Goal: Task Accomplishment & Management: Use online tool/utility

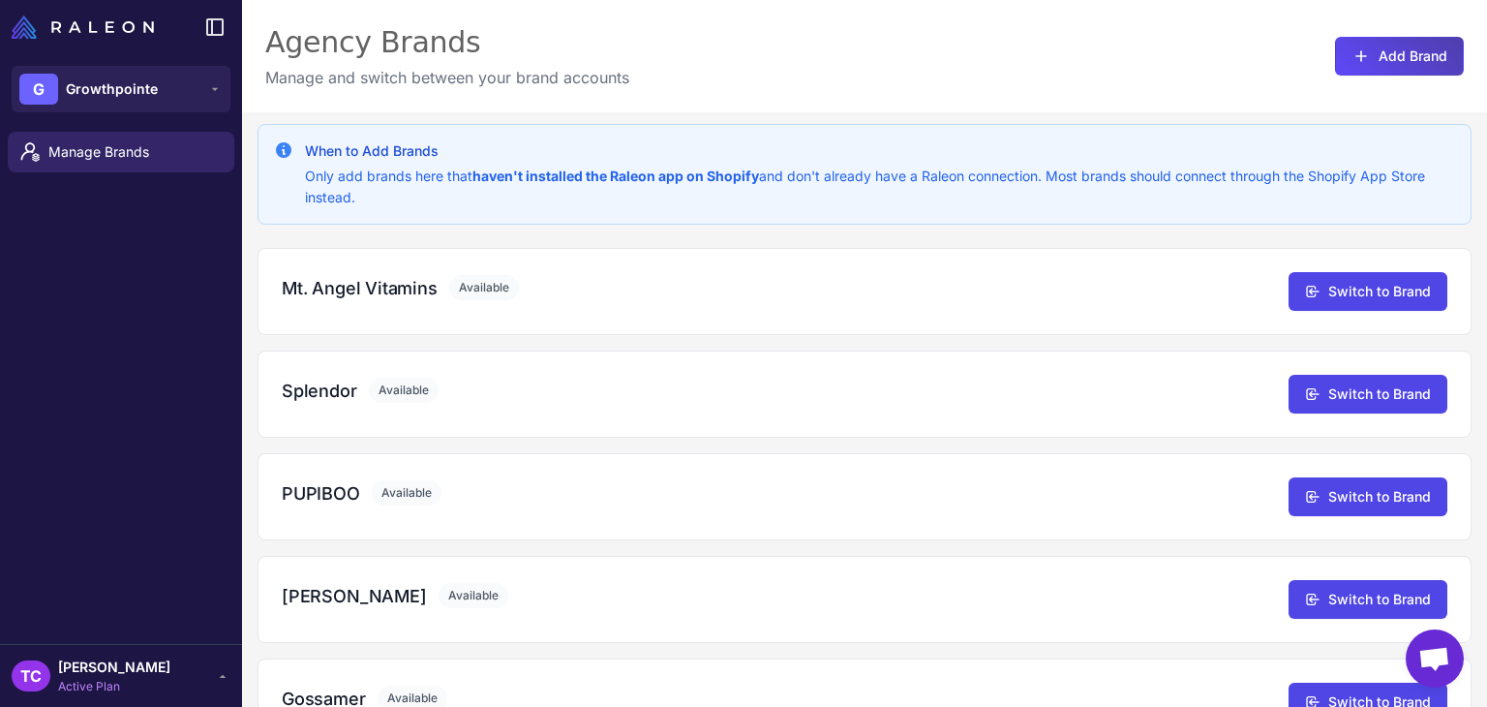
scroll to position [465, 0]
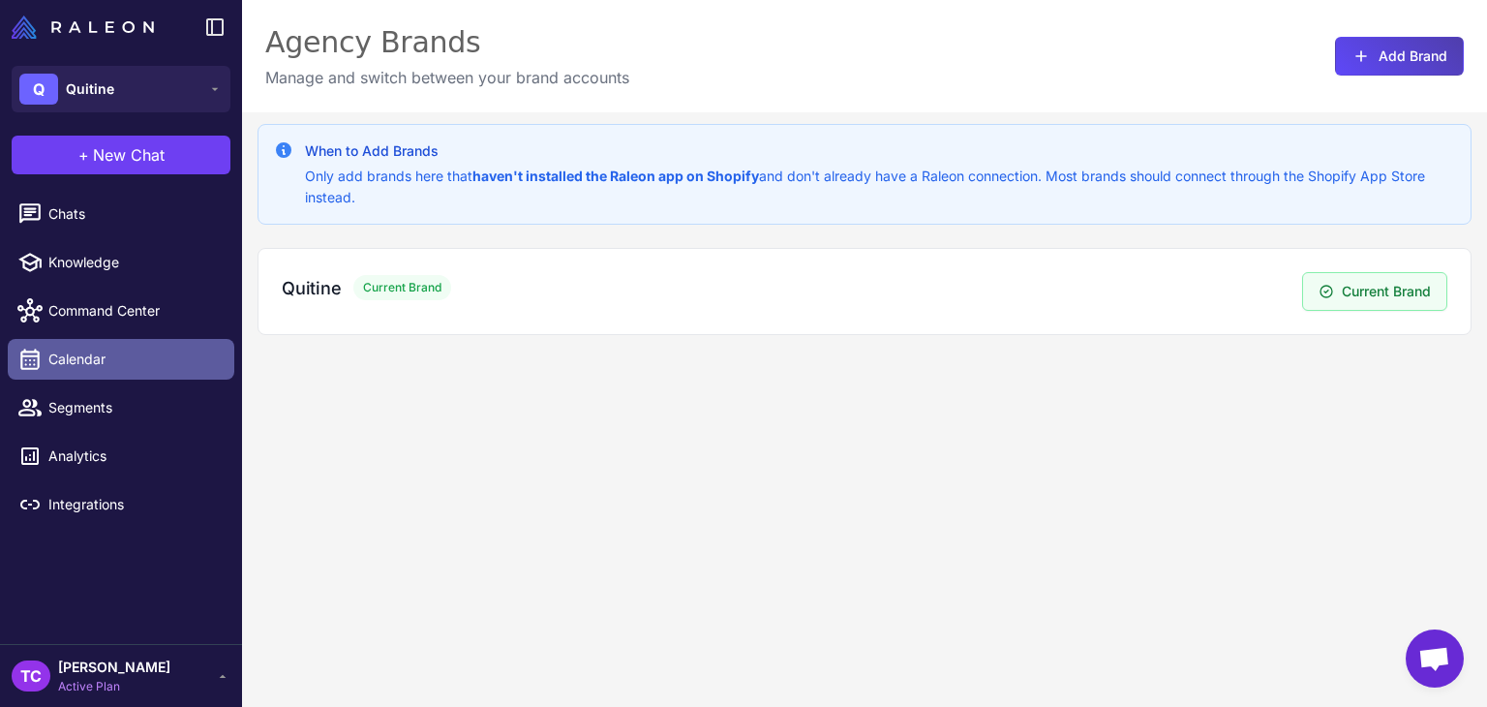
click at [84, 367] on span "Calendar" at bounding box center [133, 358] width 170 height 21
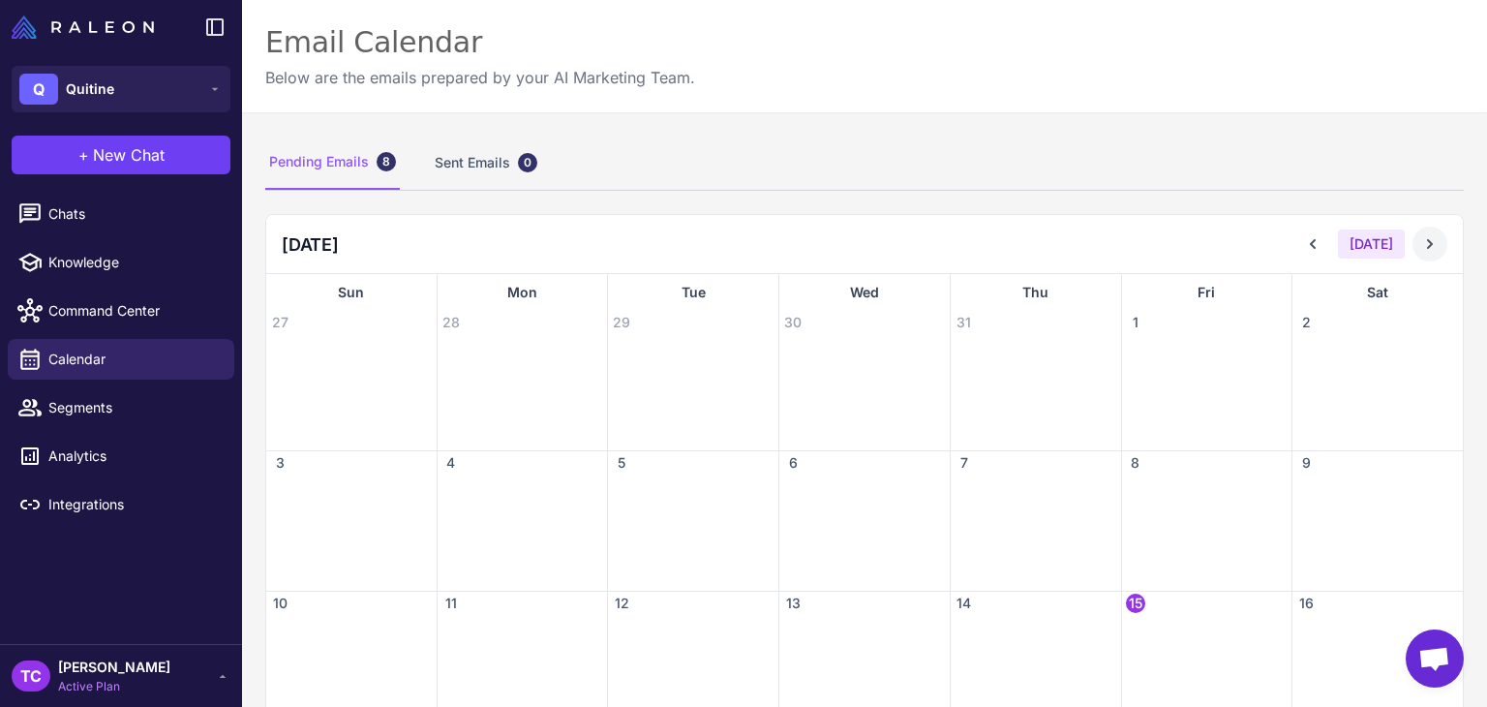
click at [1427, 245] on icon at bounding box center [1430, 244] width 6 height 10
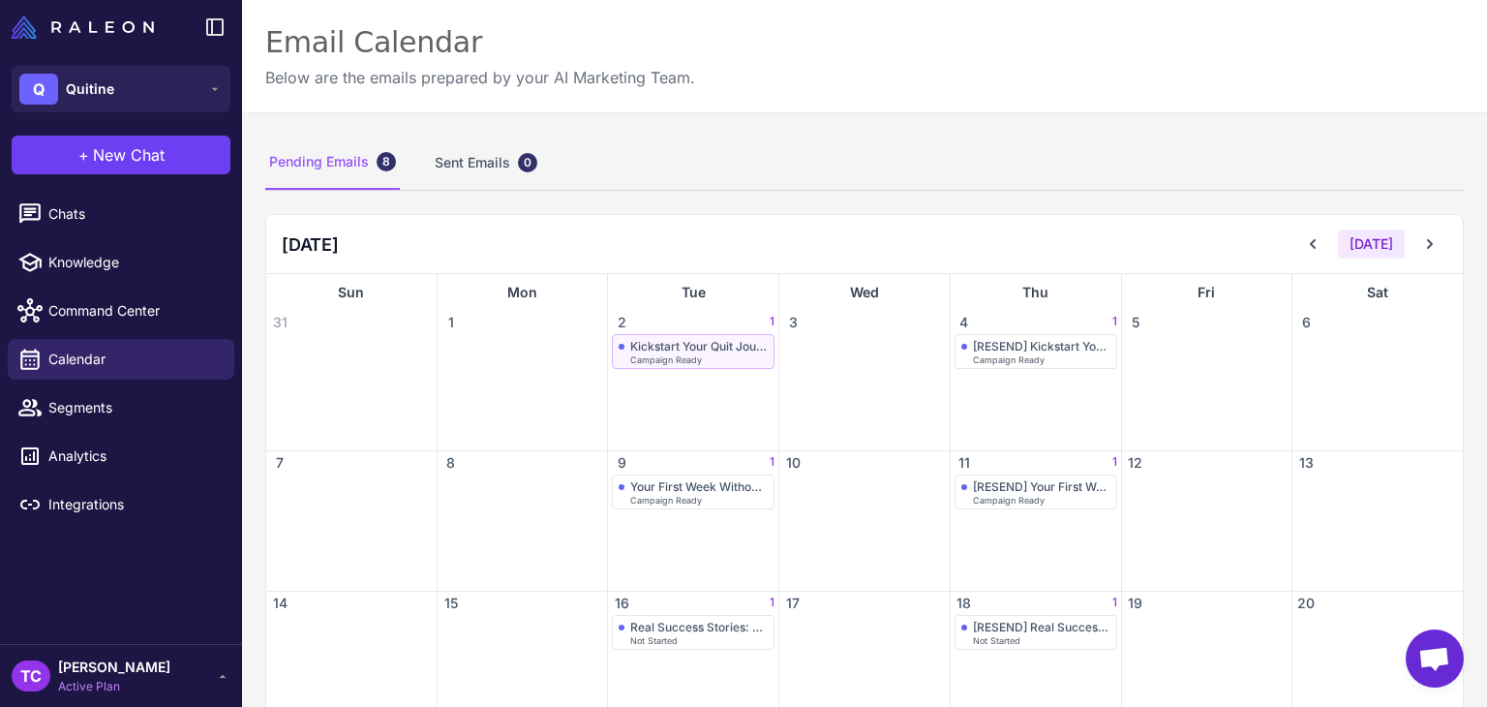
click at [634, 344] on div "Kickstart Your Quit Journey: September Special" at bounding box center [698, 346] width 137 height 15
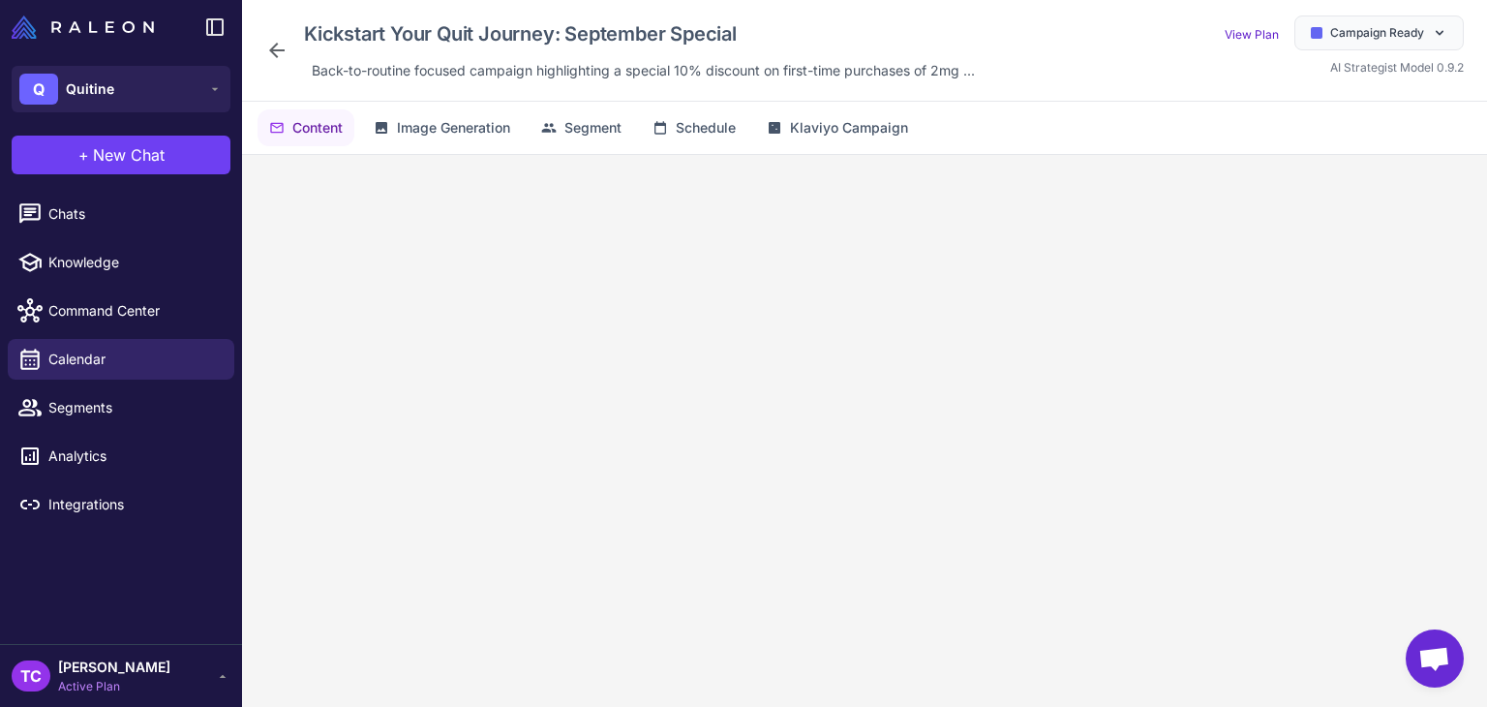
scroll to position [95, 0]
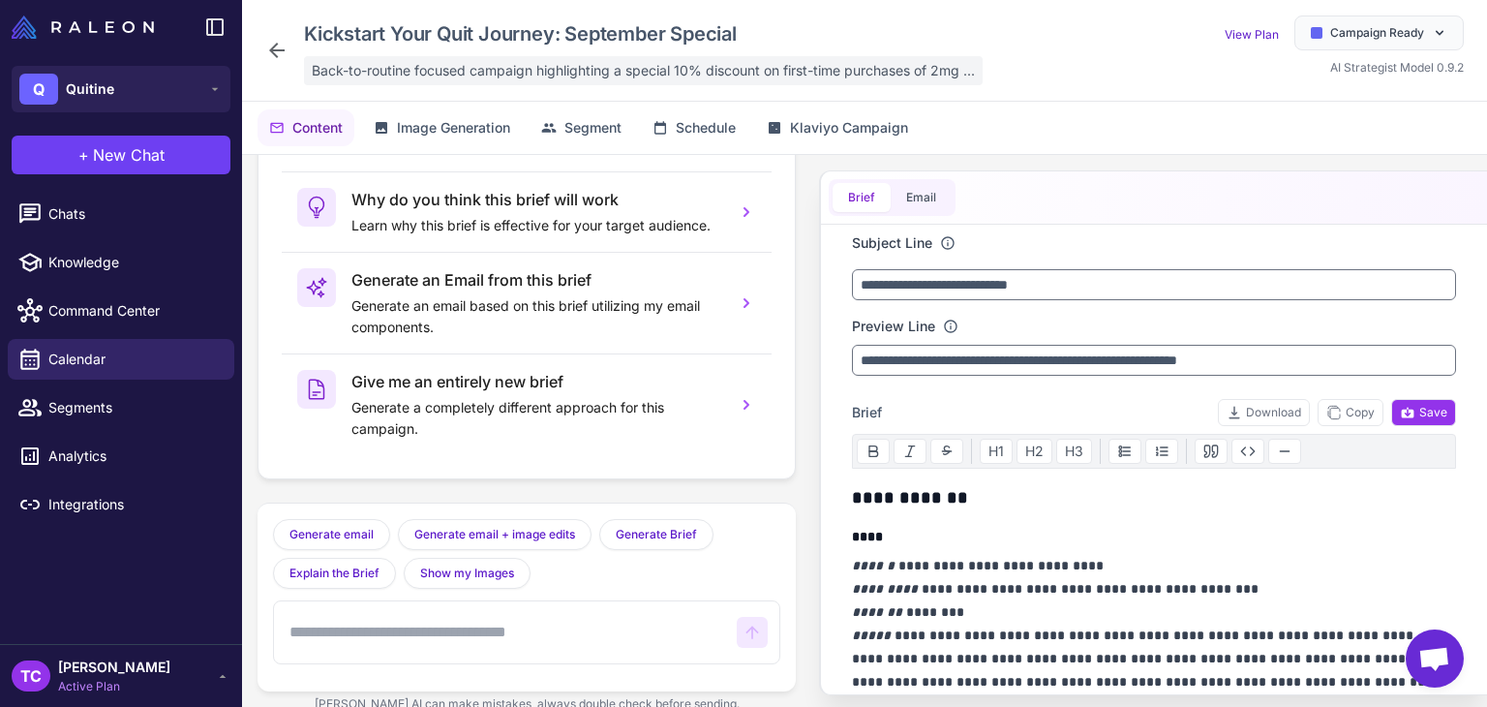
click at [436, 70] on span "Back-to-routine focused campaign highlighting a special 10% discount on first-t…" at bounding box center [643, 70] width 663 height 21
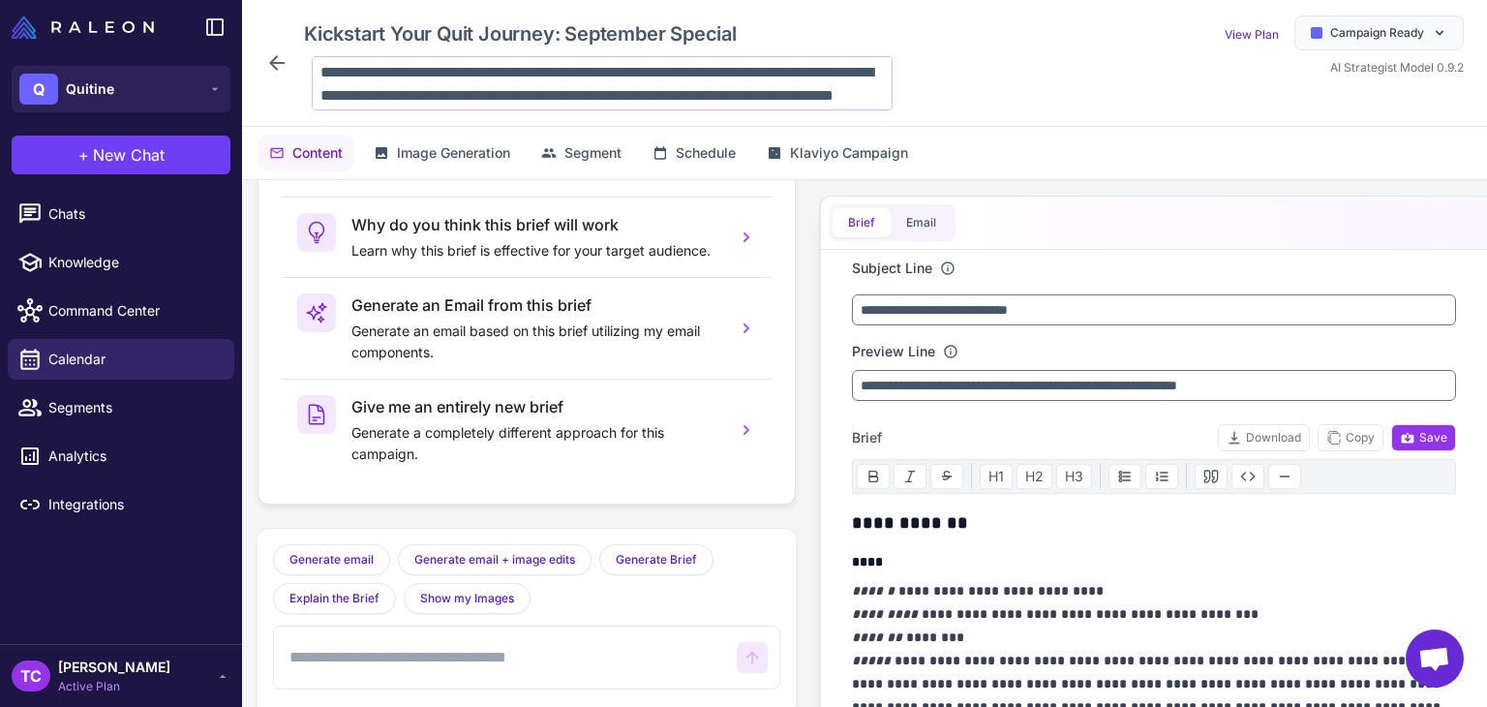
scroll to position [19, 0]
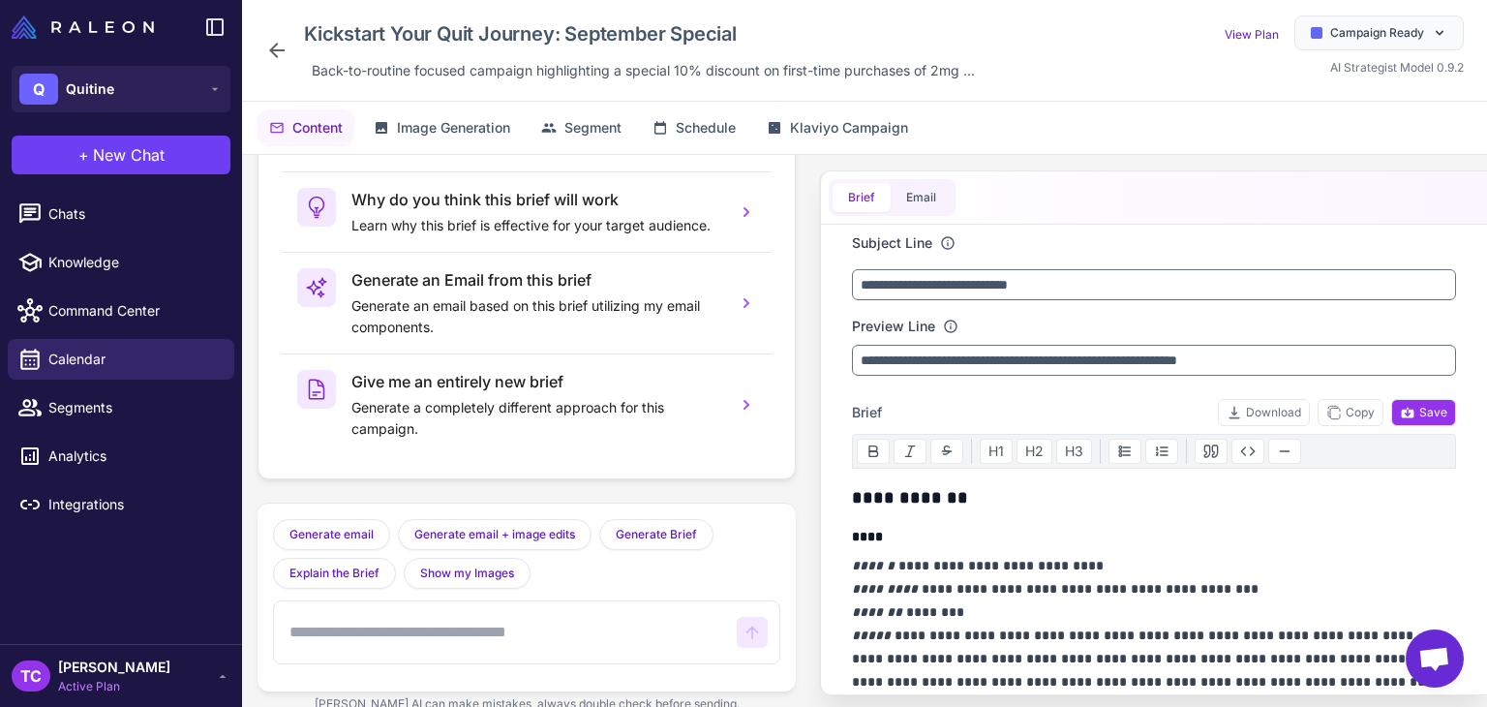
click at [269, 47] on icon at bounding box center [276, 50] width 23 height 23
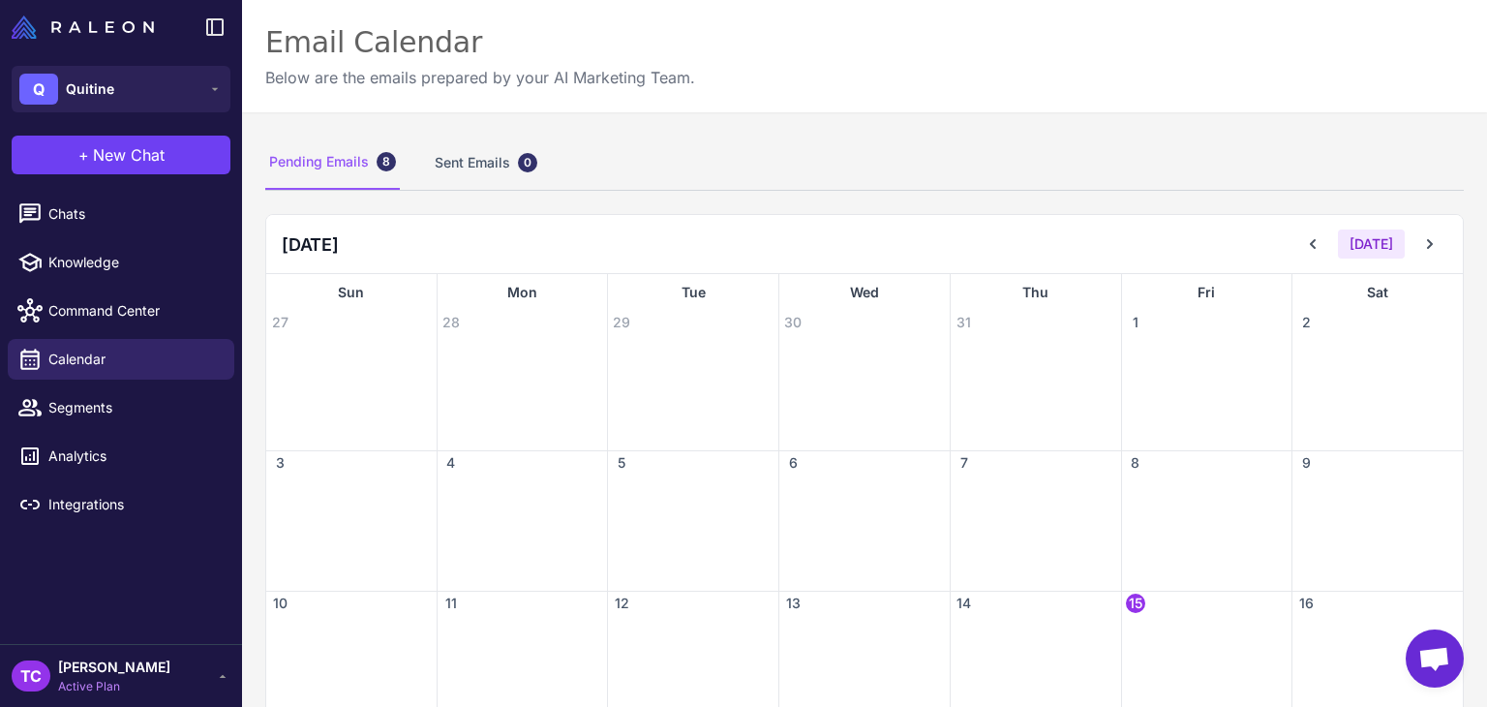
scroll to position [97, 0]
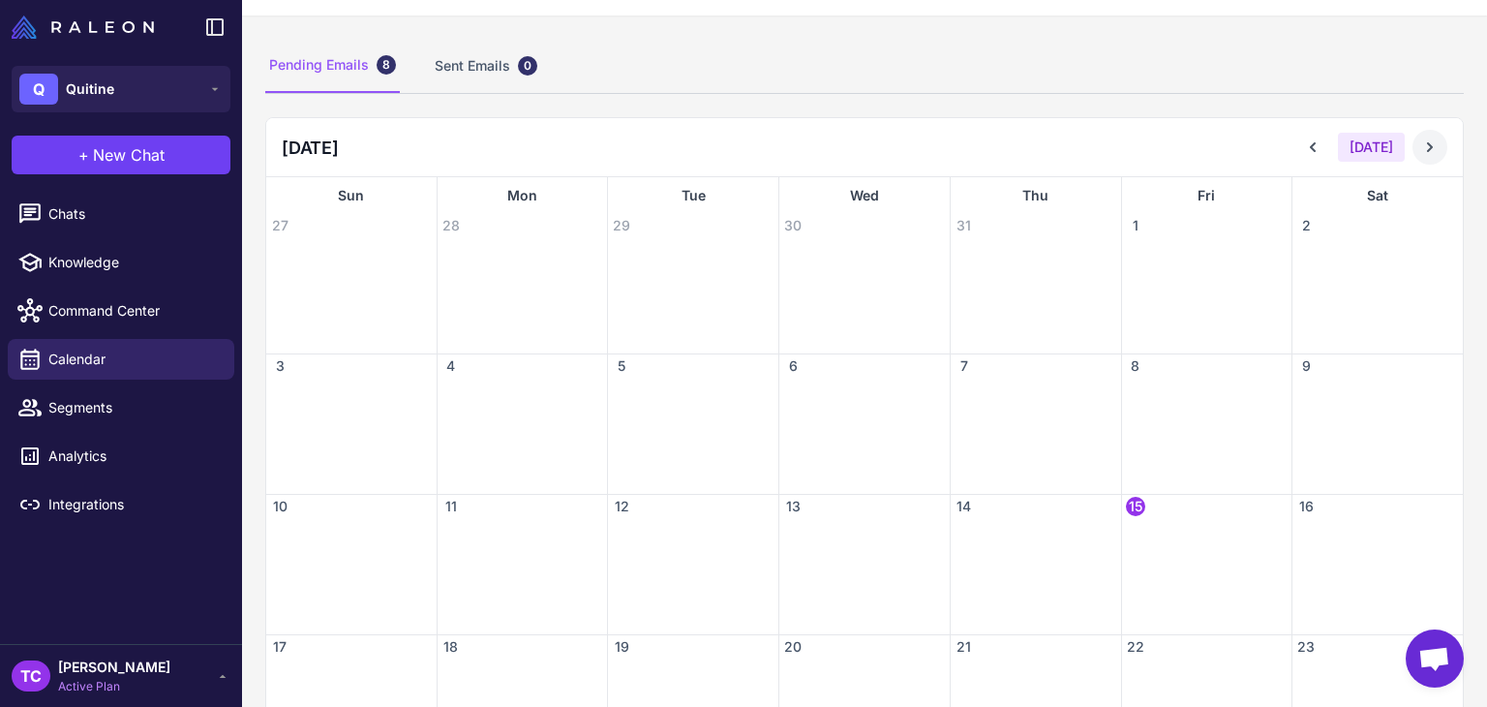
click at [1420, 137] on icon at bounding box center [1429, 146] width 19 height 19
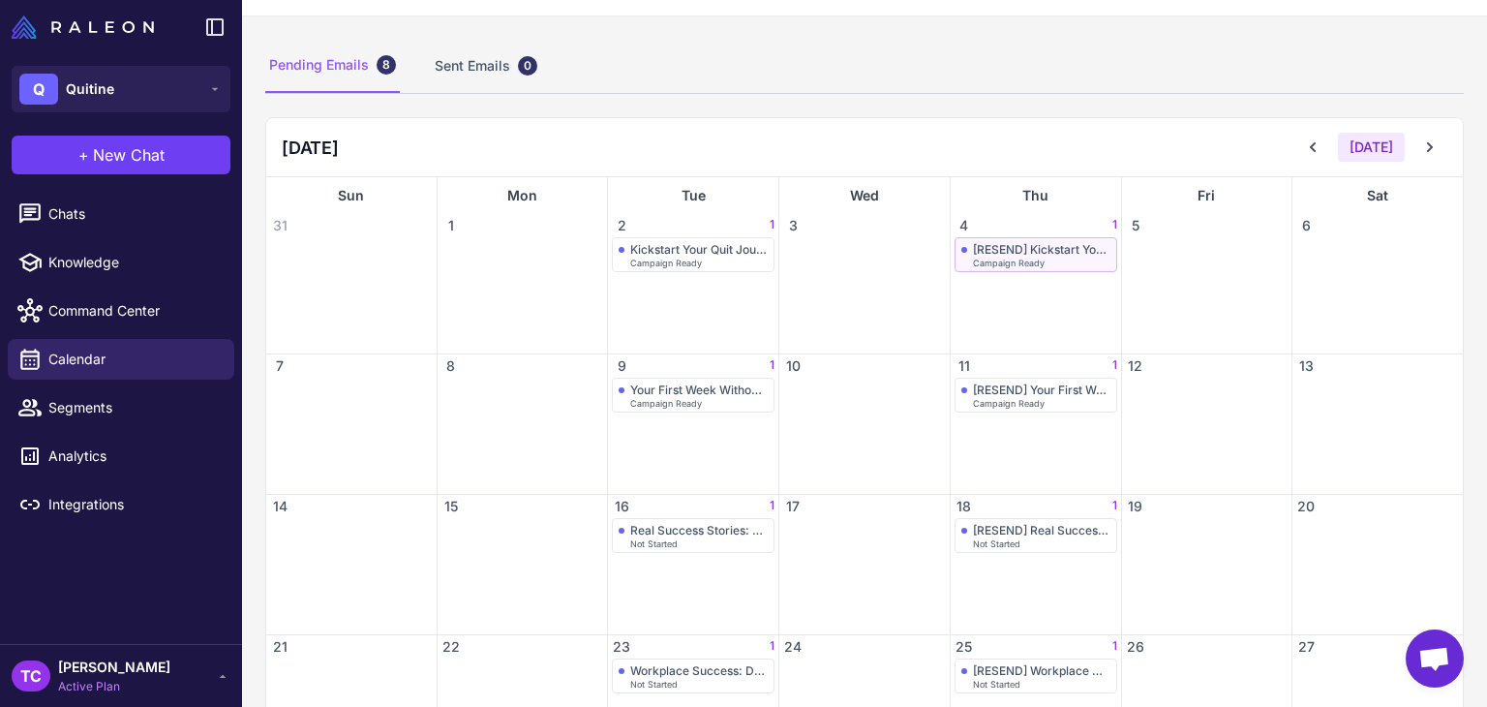
click at [1004, 260] on span "Campaign Ready" at bounding box center [1009, 262] width 72 height 9
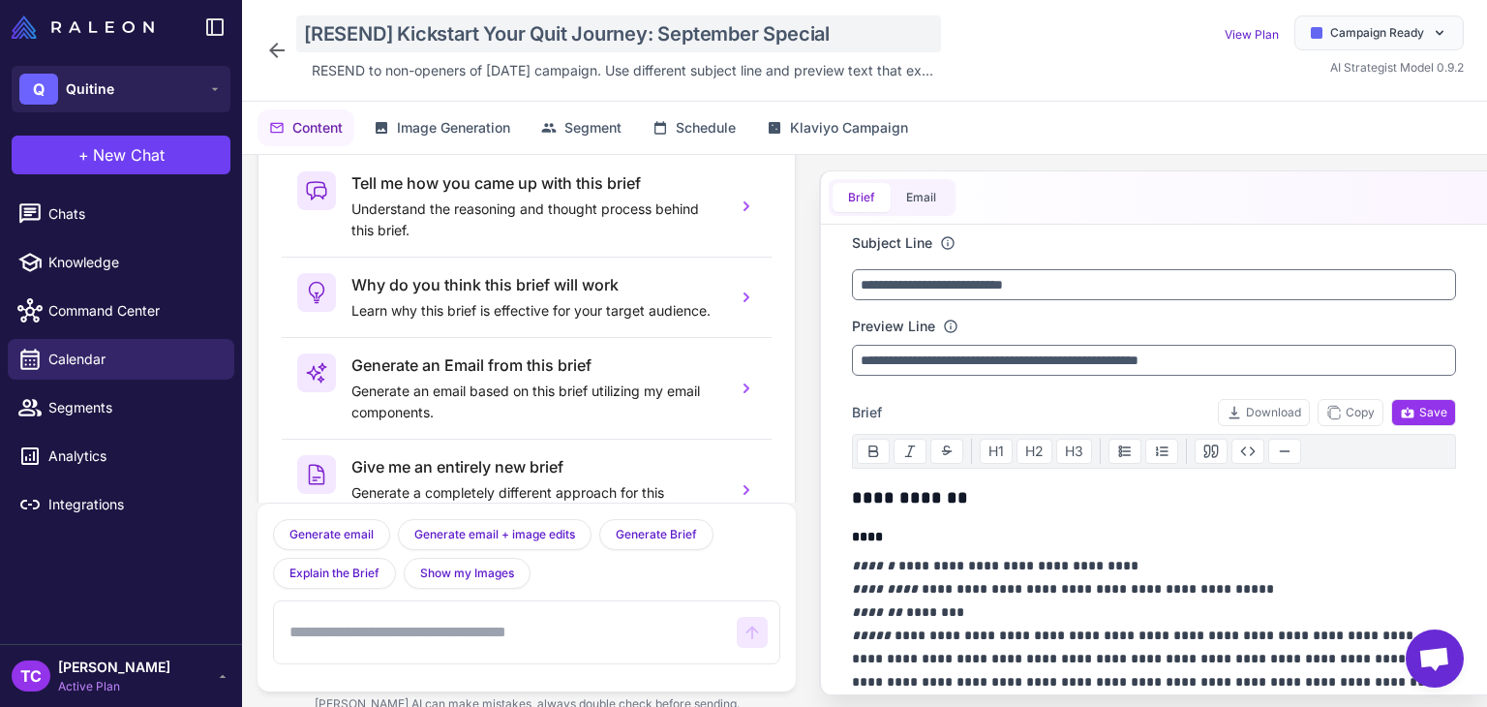
scroll to position [95, 0]
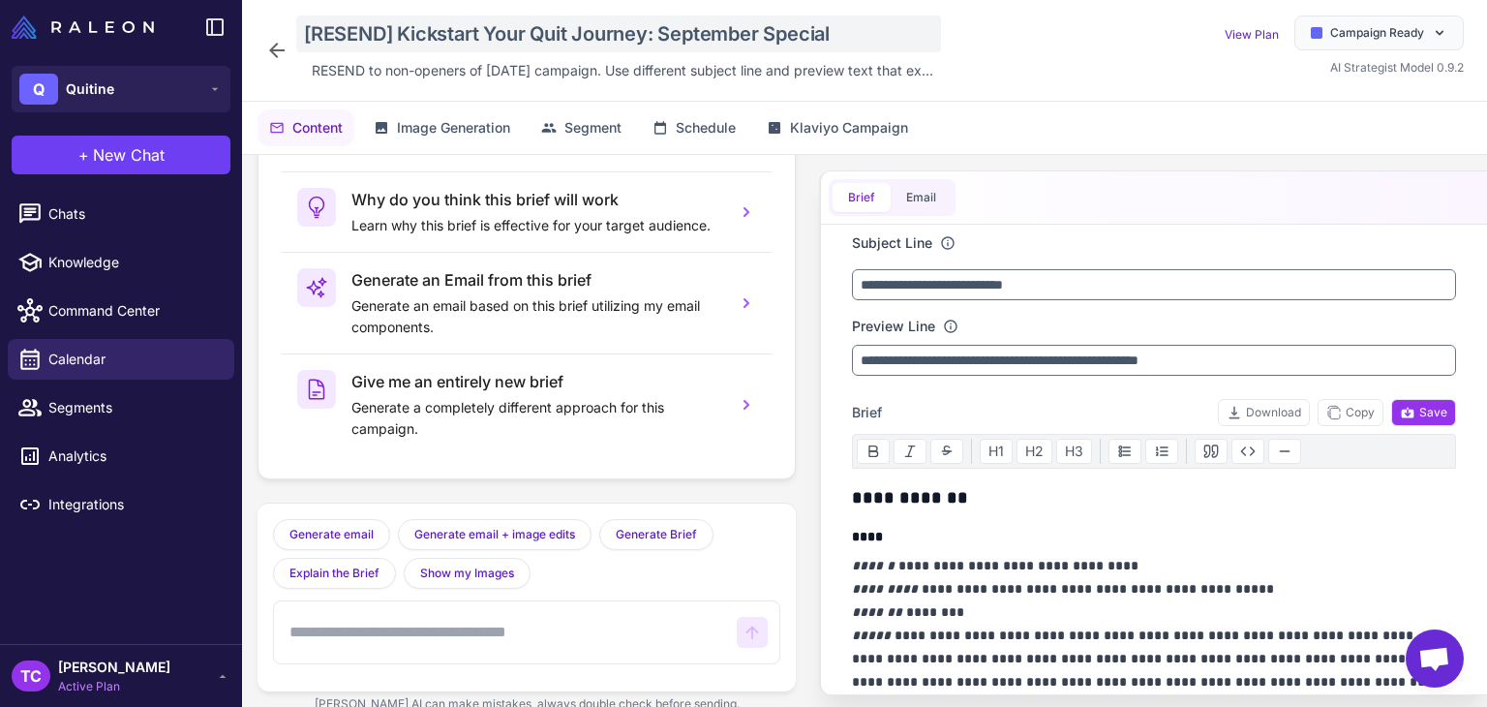
click at [317, 37] on div "[RESEND] Kickstart Your Quit Journey: September Special" at bounding box center [618, 33] width 645 height 37
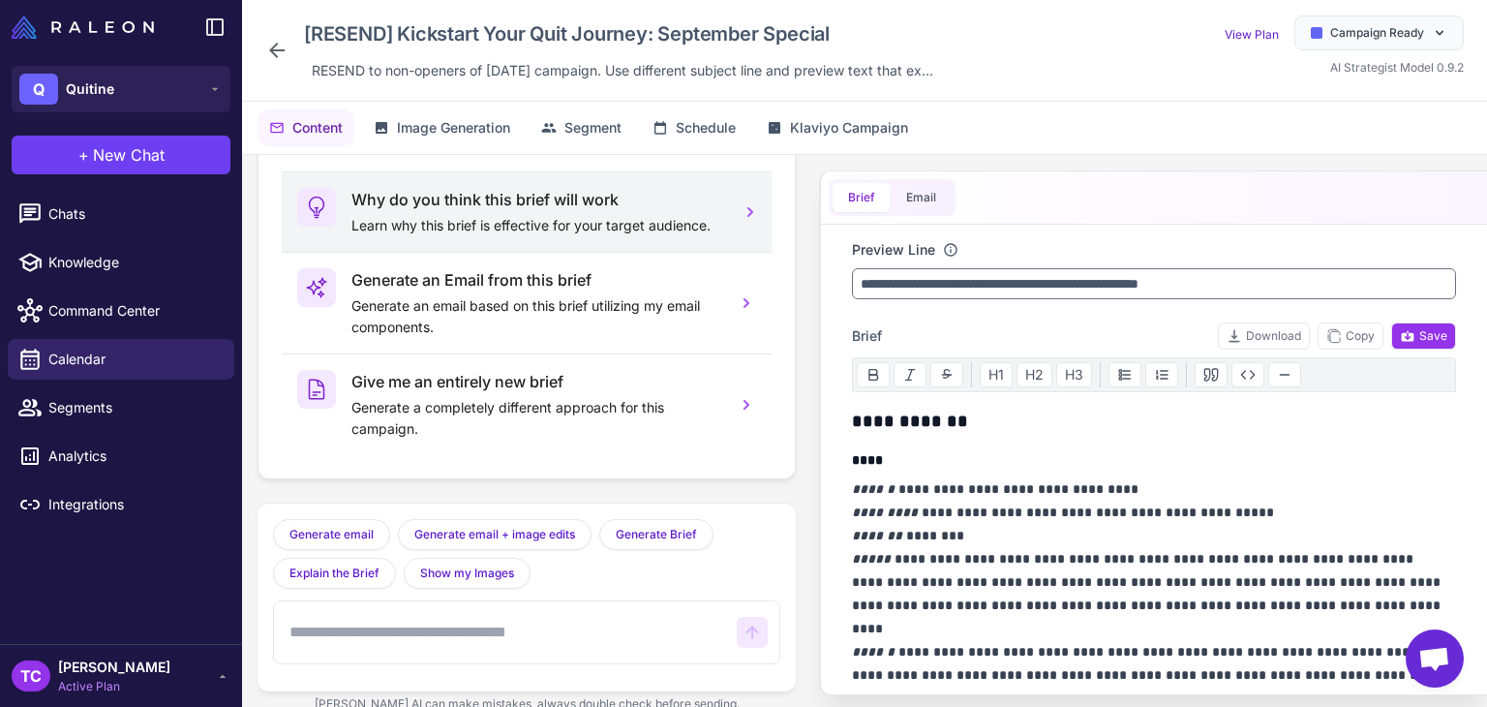
scroll to position [0, 0]
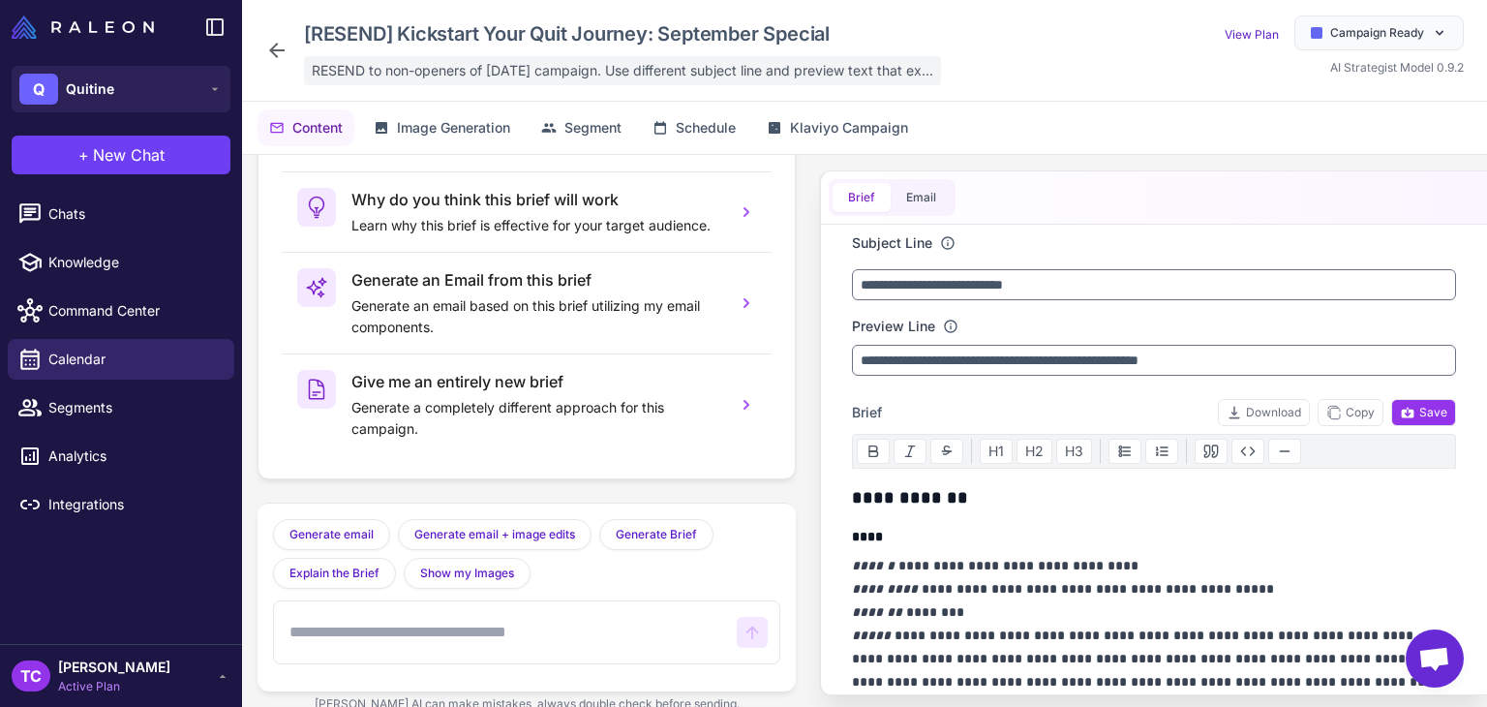
click at [393, 68] on span "RESEND to non-openers of [DATE] campaign. Use different subject line and previe…" at bounding box center [622, 70] width 621 height 21
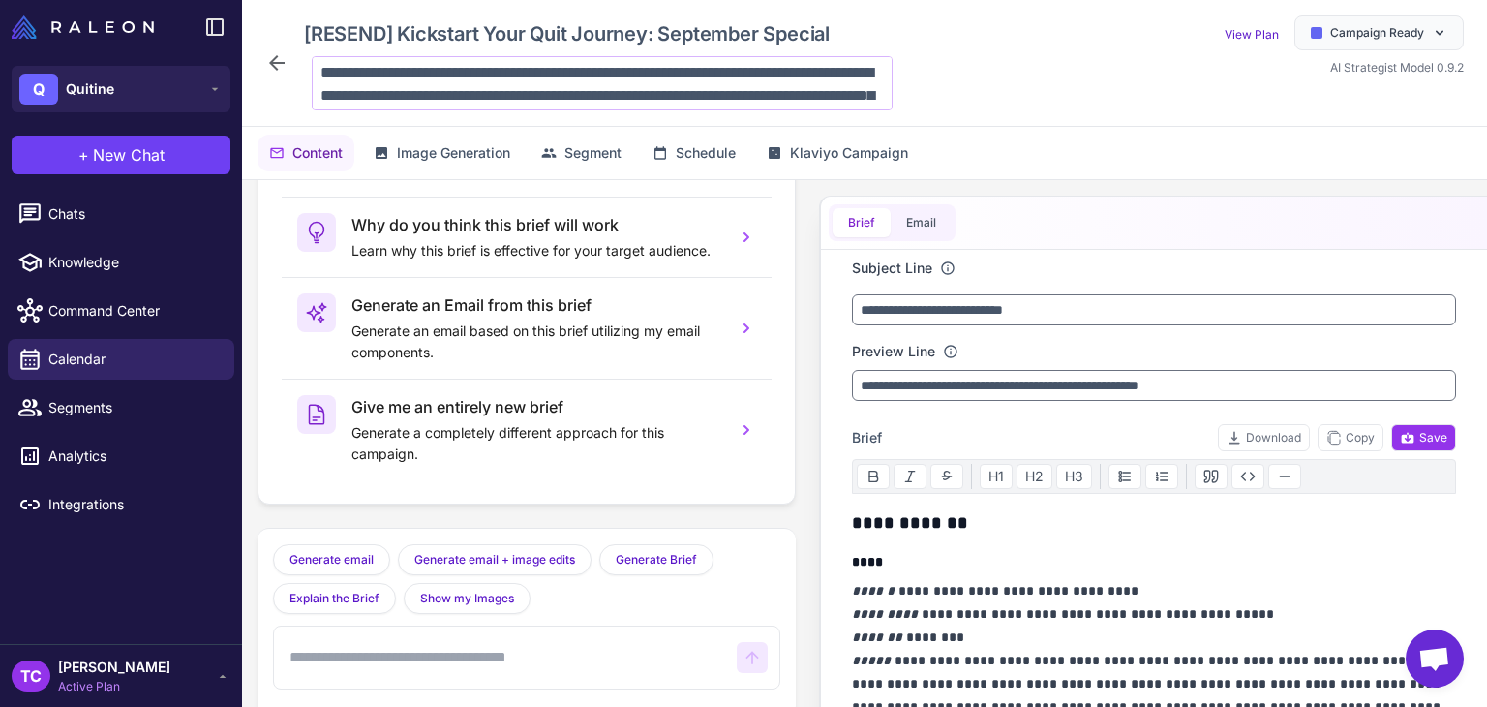
scroll to position [94, 0]
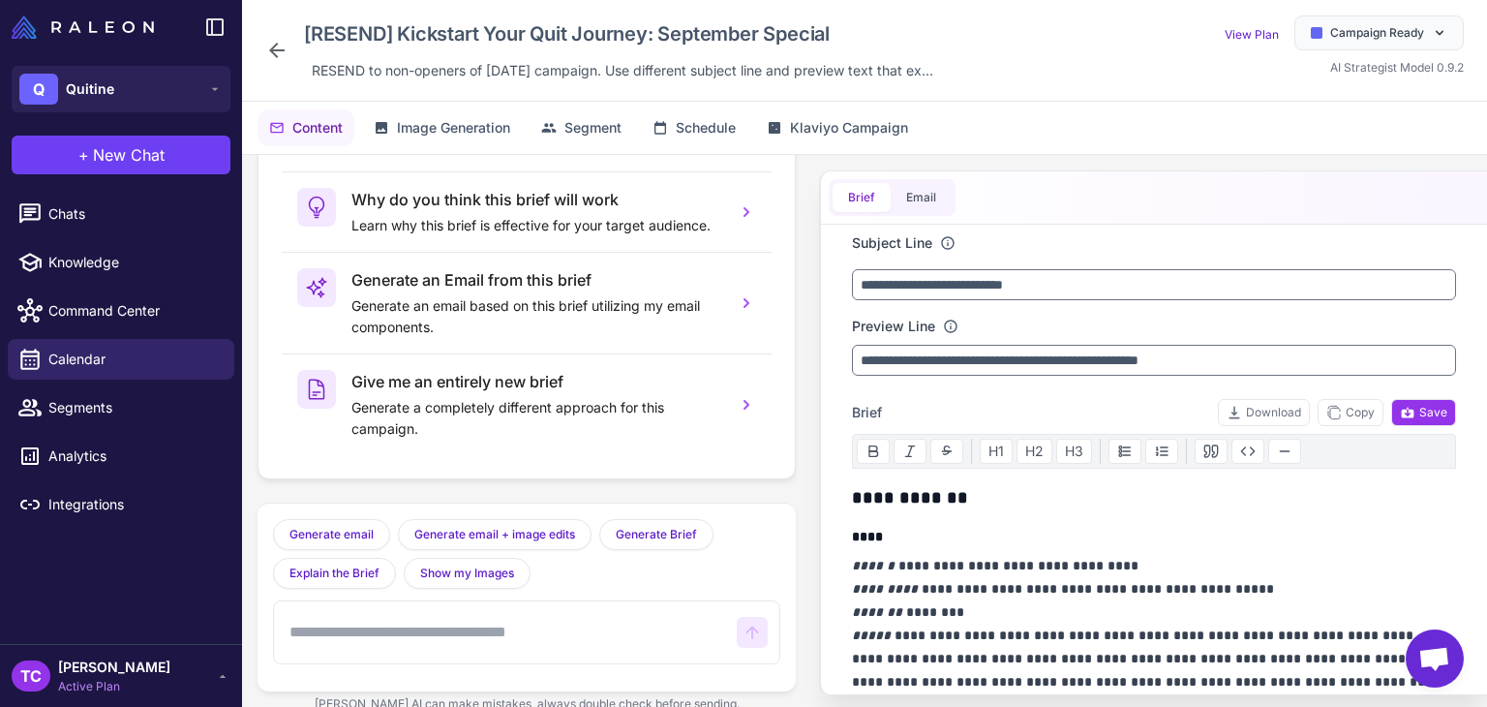
click at [283, 59] on icon at bounding box center [276, 50] width 23 height 23
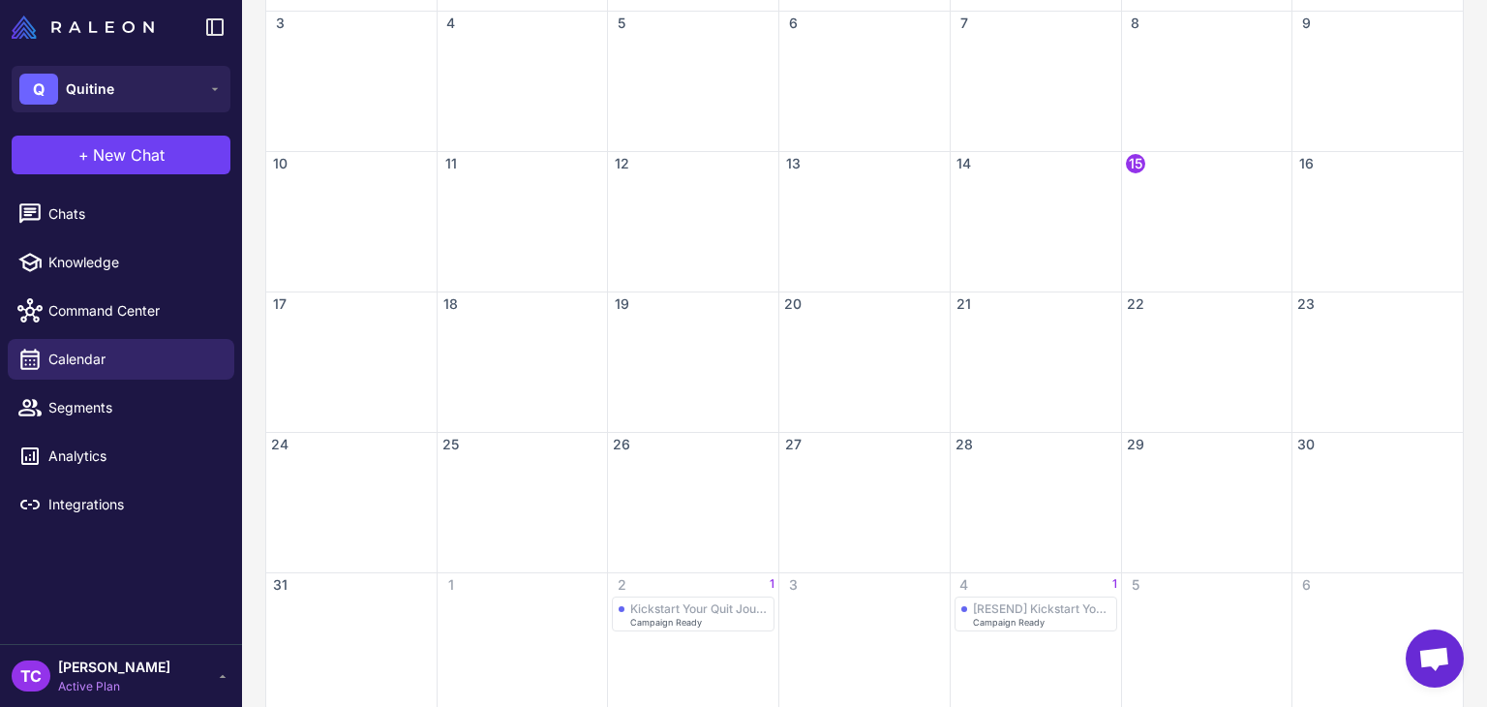
scroll to position [468, 0]
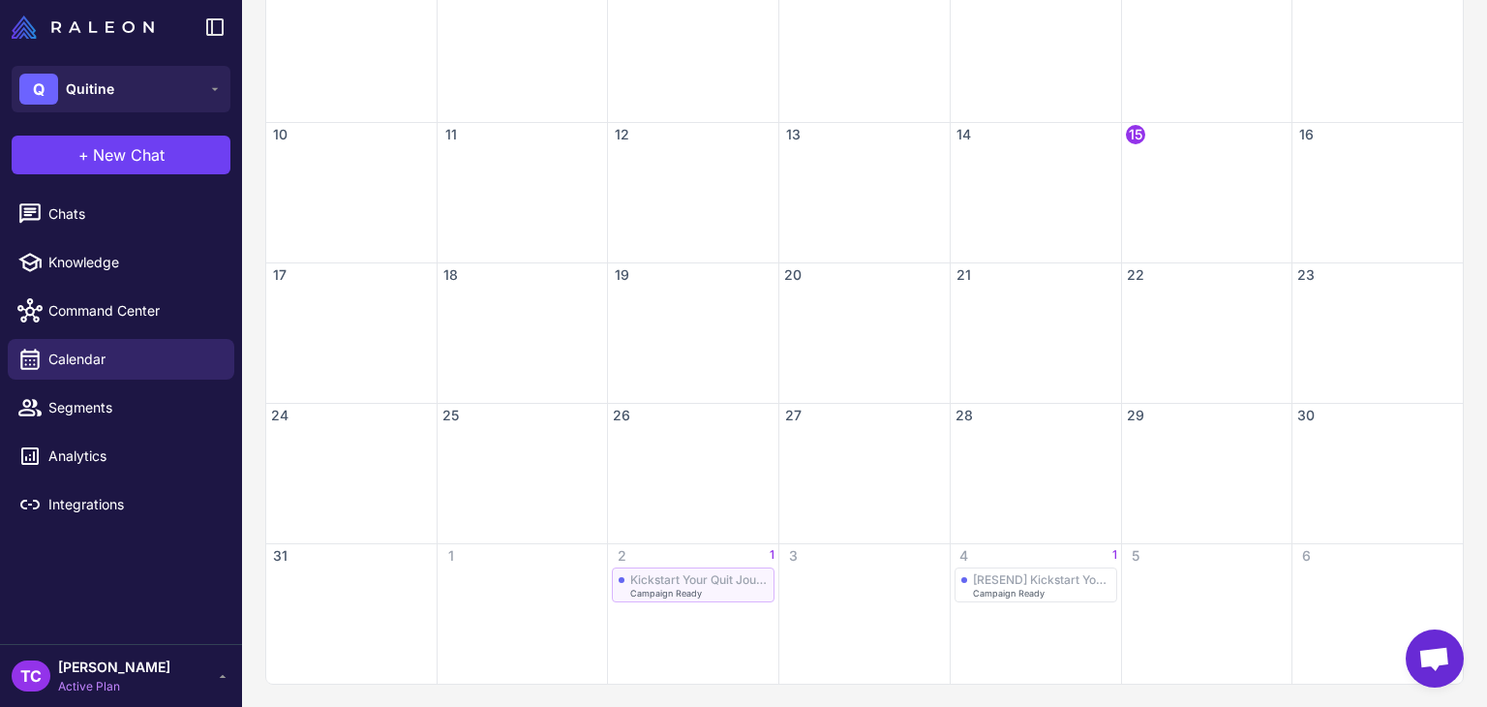
click at [670, 574] on div "Kickstart Your Quit Journey: September Special" at bounding box center [698, 579] width 137 height 15
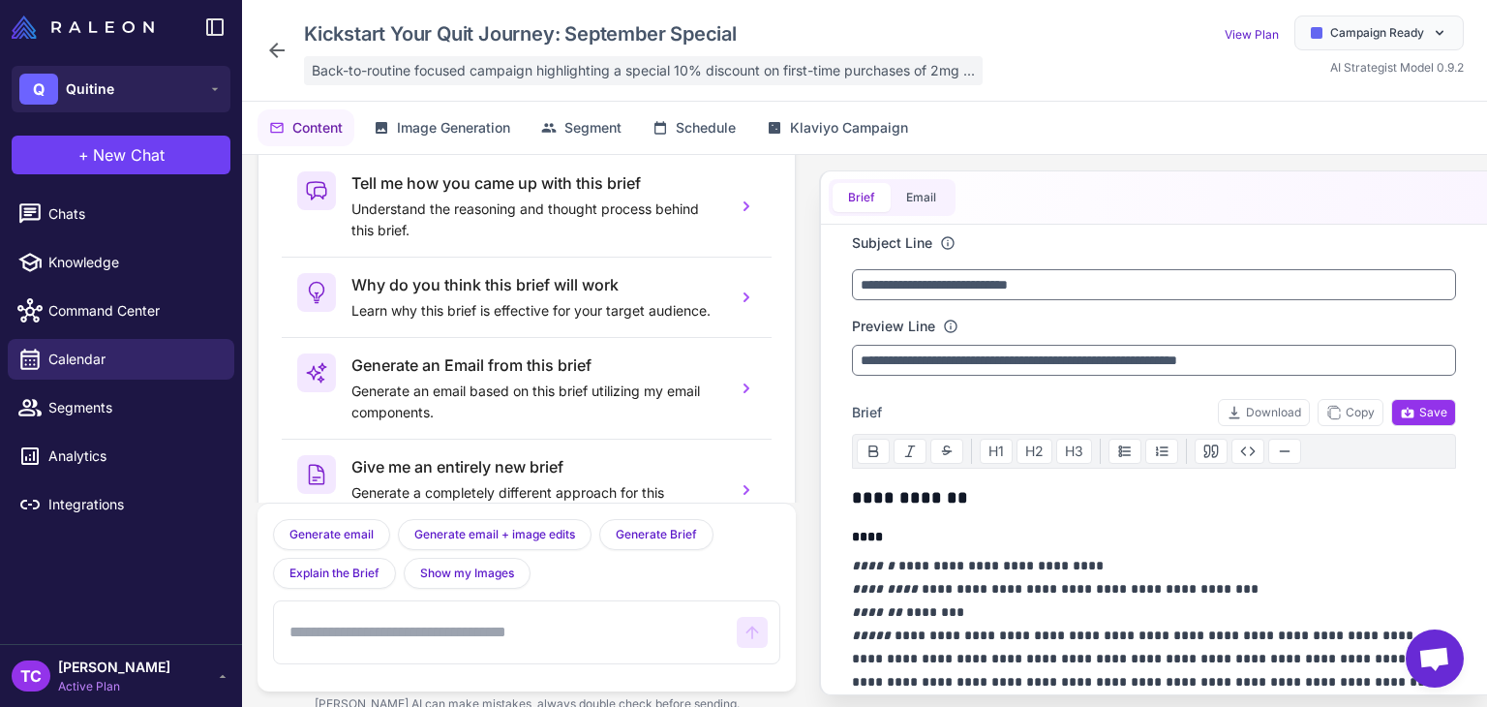
scroll to position [95, 0]
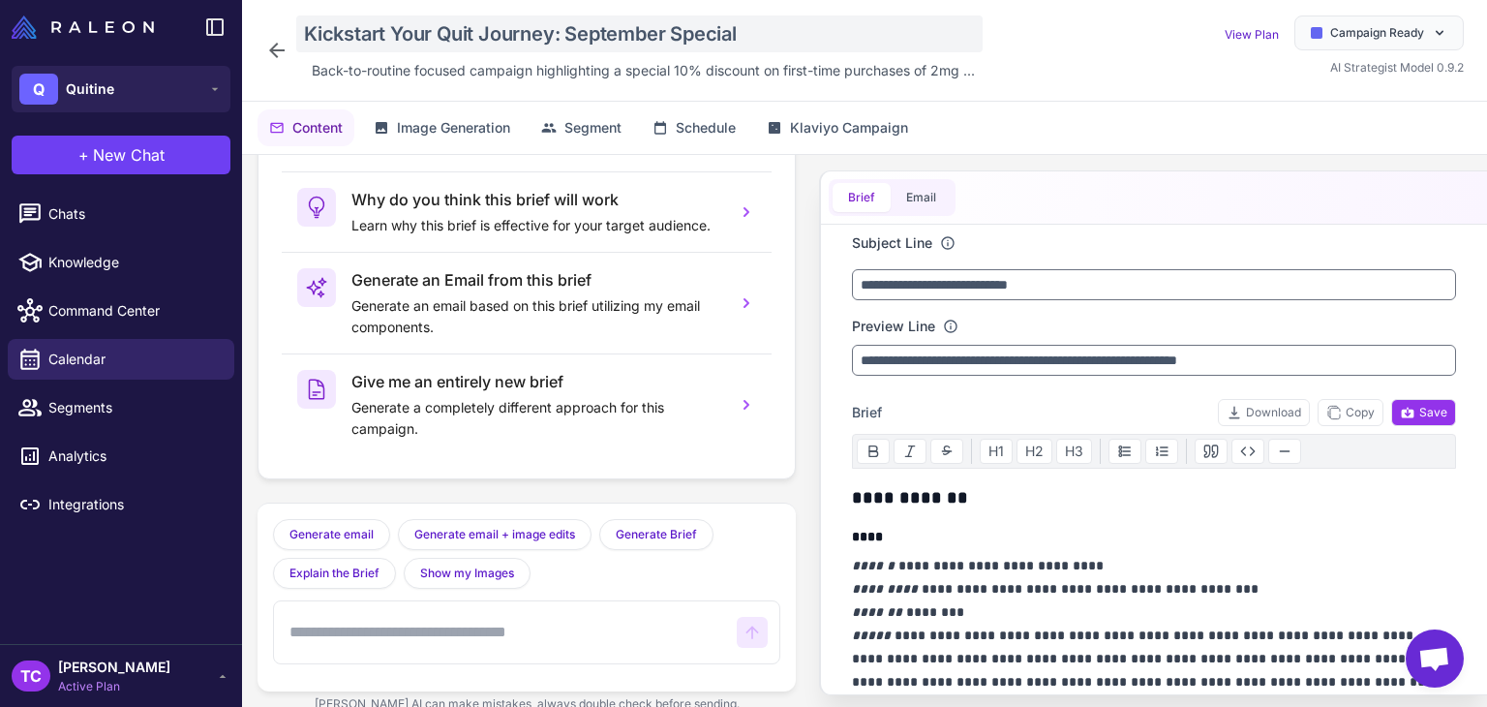
click at [470, 39] on div "Kickstart Your Quit Journey: September Special" at bounding box center [639, 33] width 686 height 37
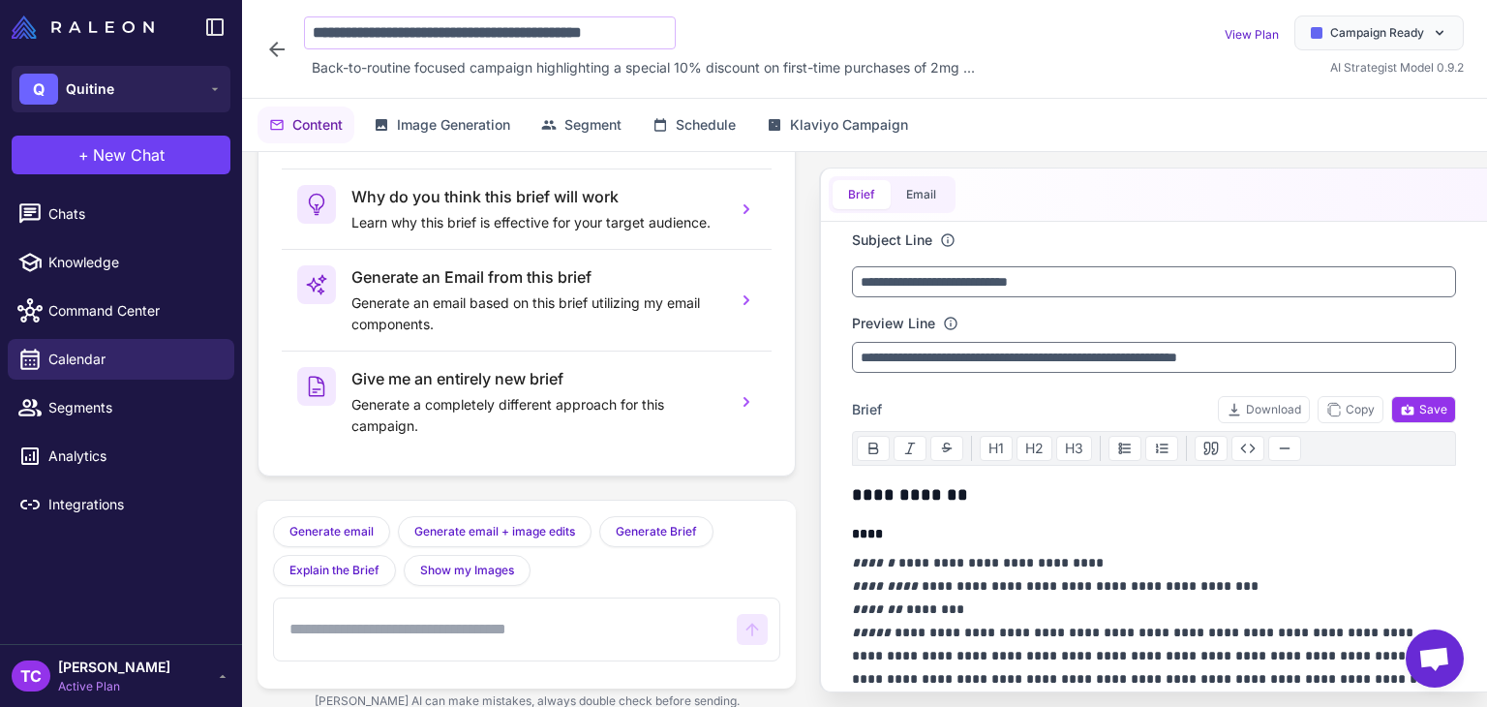
scroll to position [0, 2]
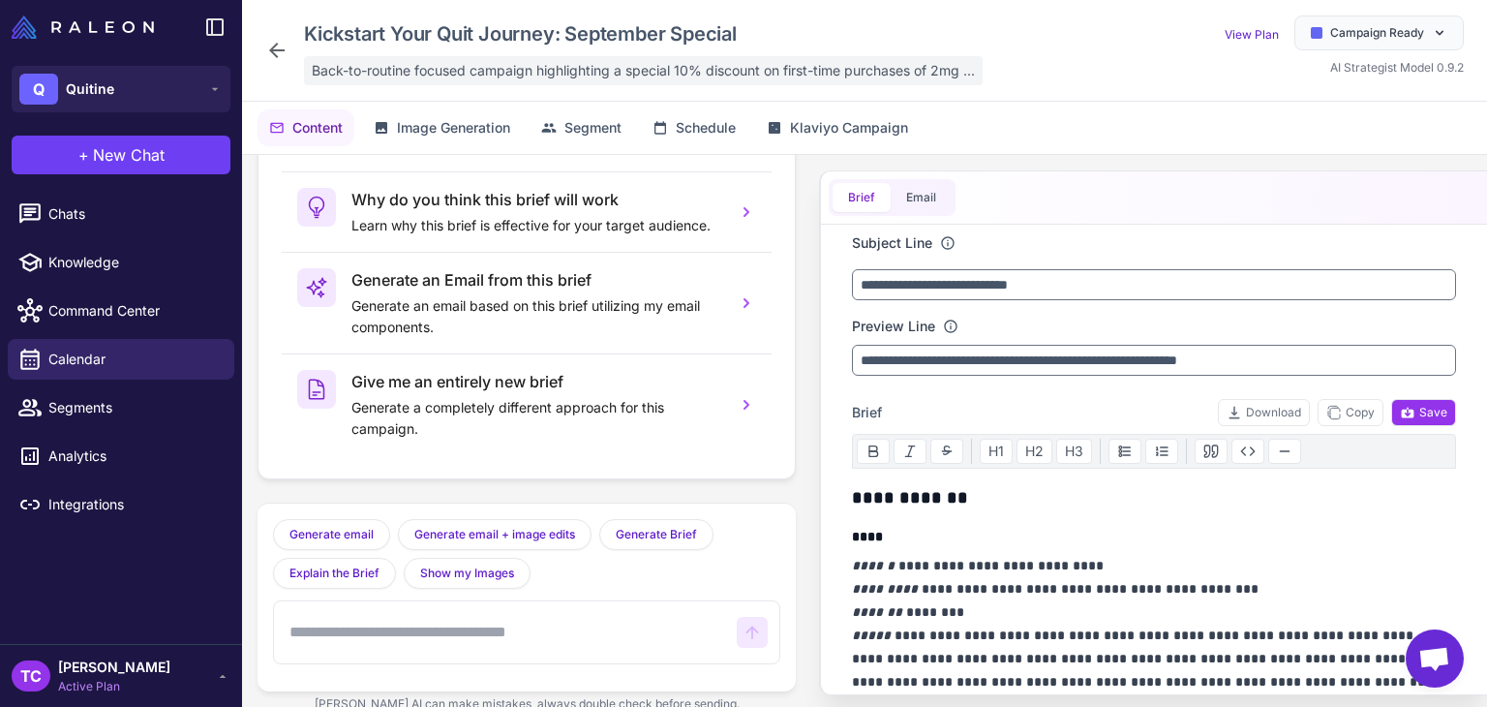
click at [410, 63] on span "Back-to-routine focused campaign highlighting a special 10% discount on first-t…" at bounding box center [643, 70] width 663 height 21
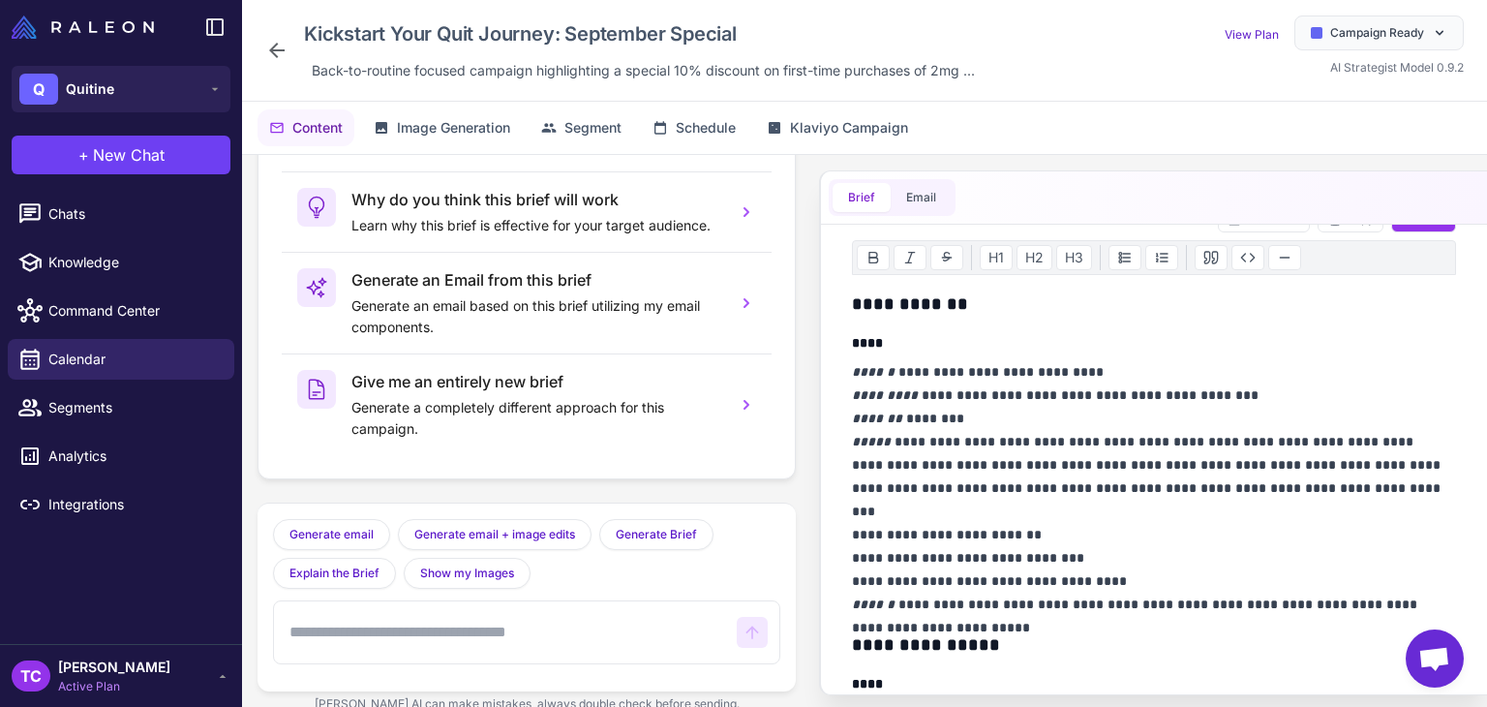
click at [1012, 465] on p "**********" at bounding box center [1149, 488] width 594 height 256
click at [448, 71] on span "Back-to-routine focused campaign highlighting a special 10% discount on first-t…" at bounding box center [643, 70] width 663 height 21
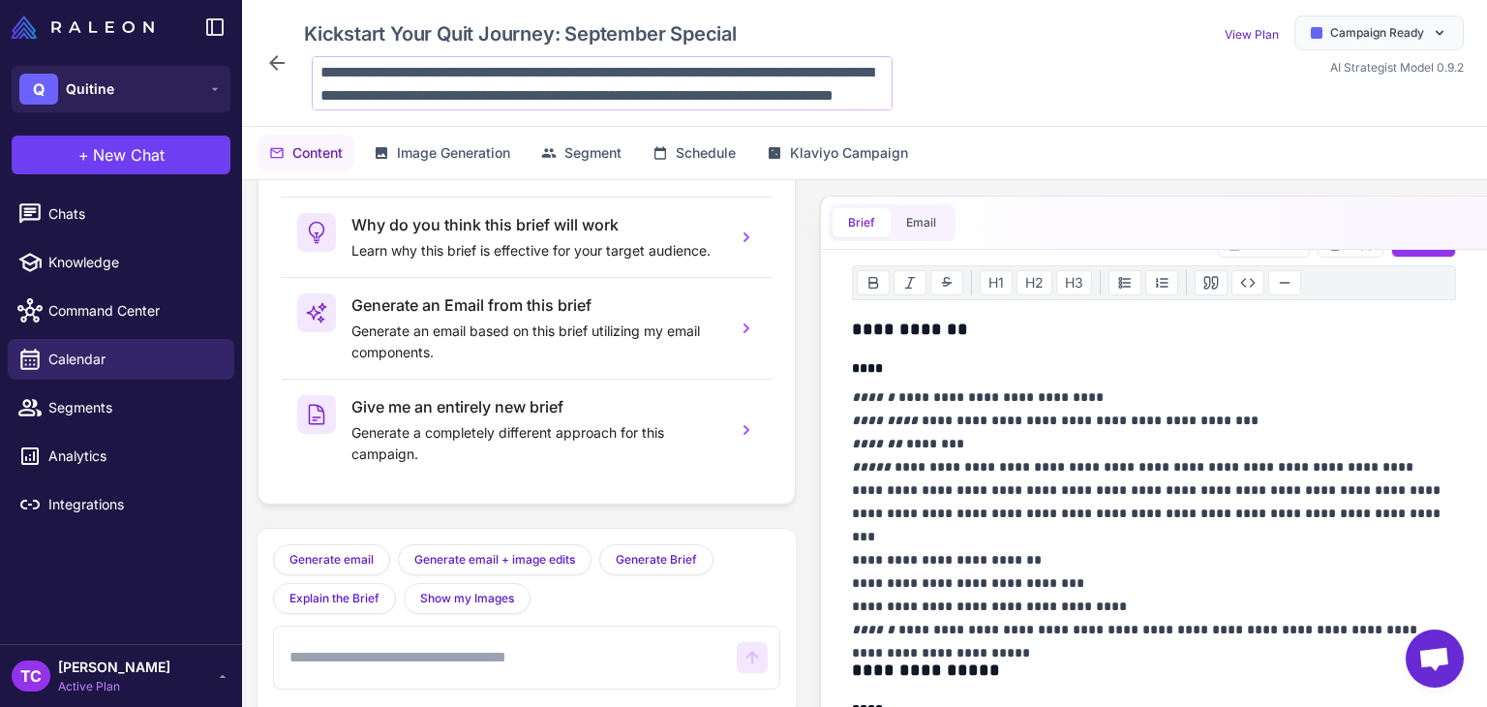
scroll to position [19, 0]
click at [449, 71] on textarea "**********" at bounding box center [602, 83] width 581 height 54
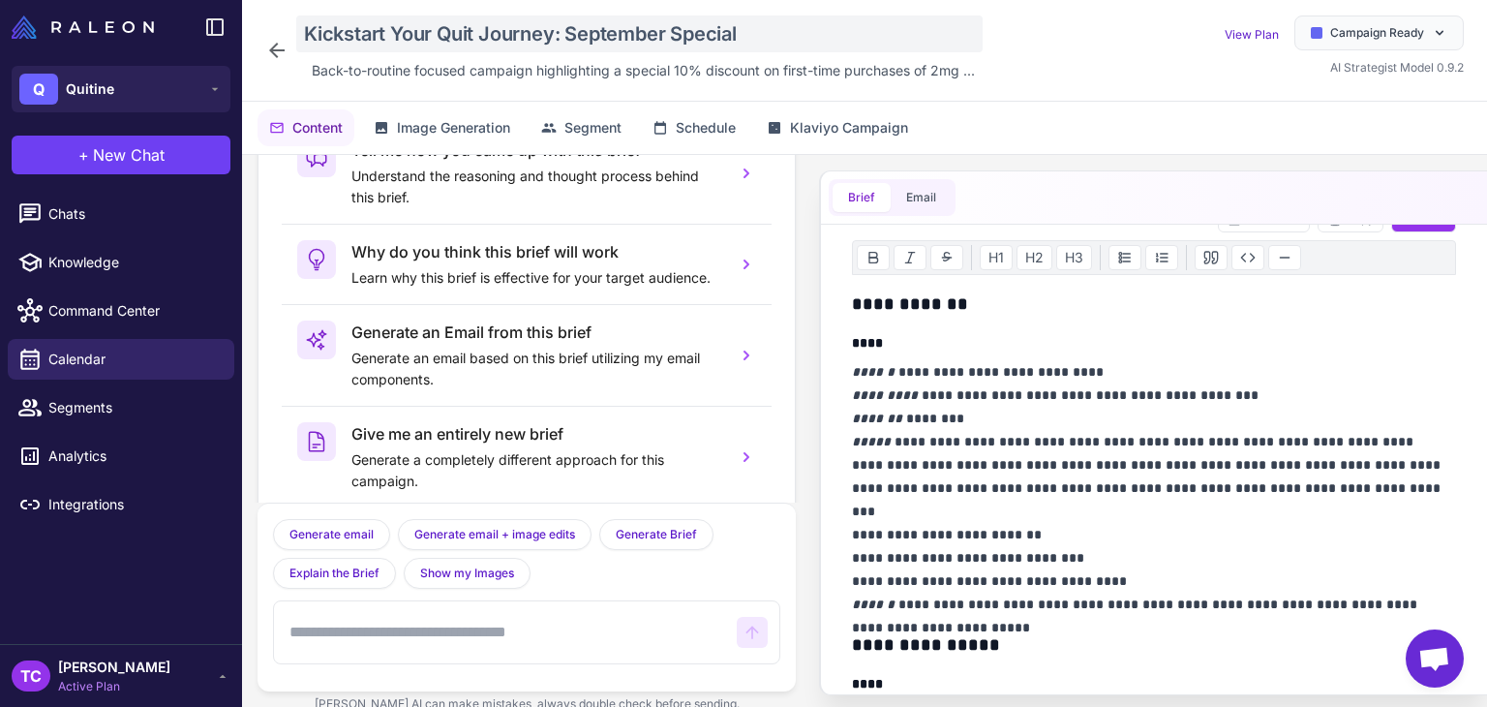
scroll to position [0, 0]
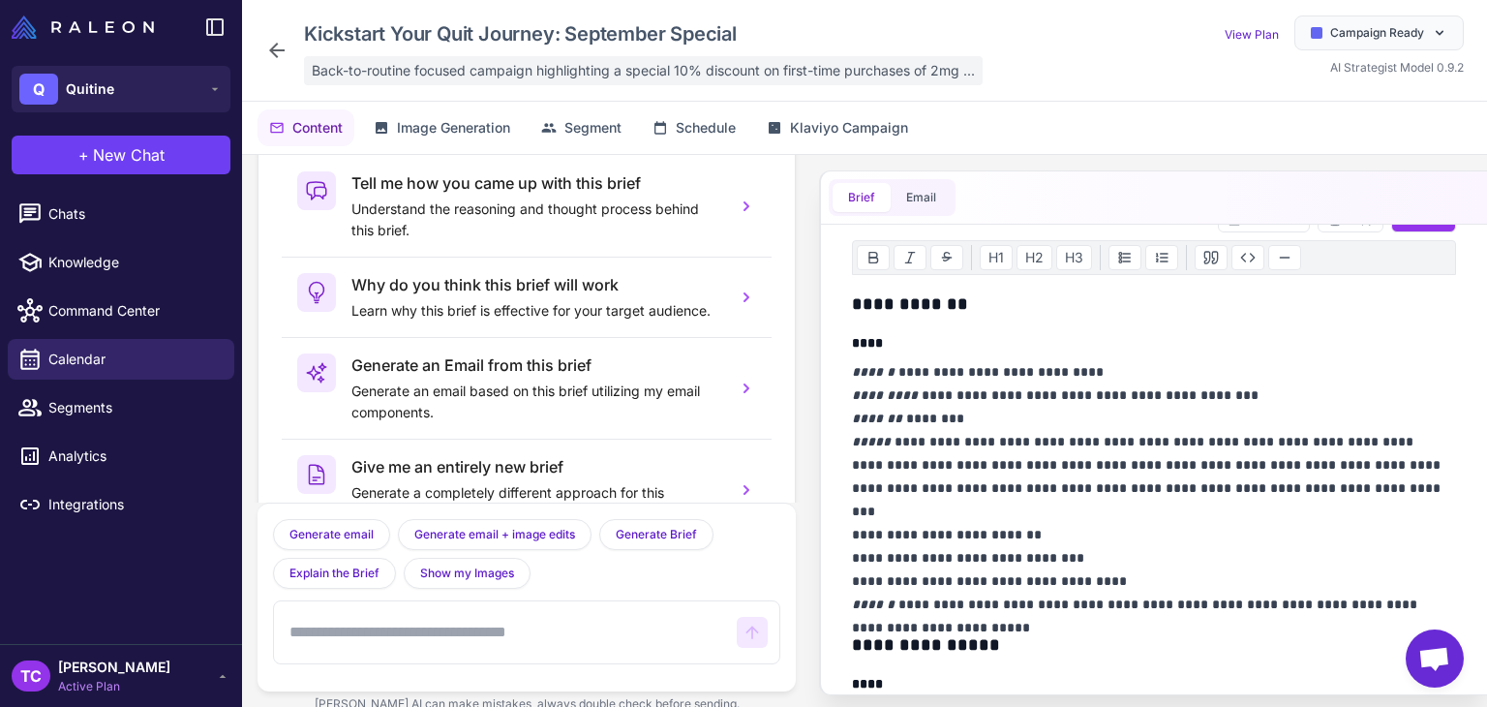
click at [352, 84] on div "Back-to-routine focused campaign highlighting a special 10% discount on first-t…" at bounding box center [643, 70] width 678 height 29
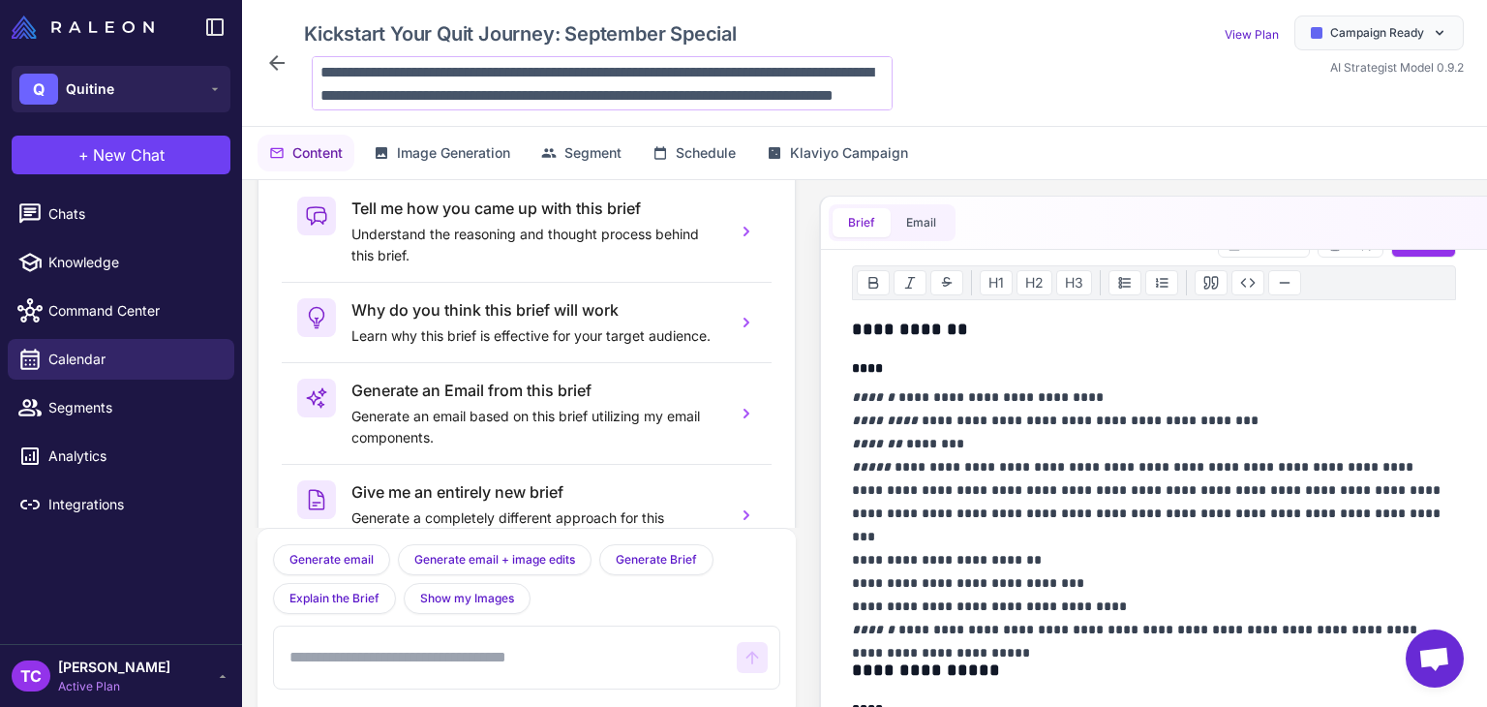
click at [647, 87] on textarea "**********" at bounding box center [602, 83] width 581 height 54
click at [688, 71] on textarea "**********" at bounding box center [602, 83] width 581 height 54
drag, startPoint x: 681, startPoint y: 74, endPoint x: 627, endPoint y: 73, distance: 54.2
click at [627, 73] on textarea "**********" at bounding box center [602, 83] width 581 height 54
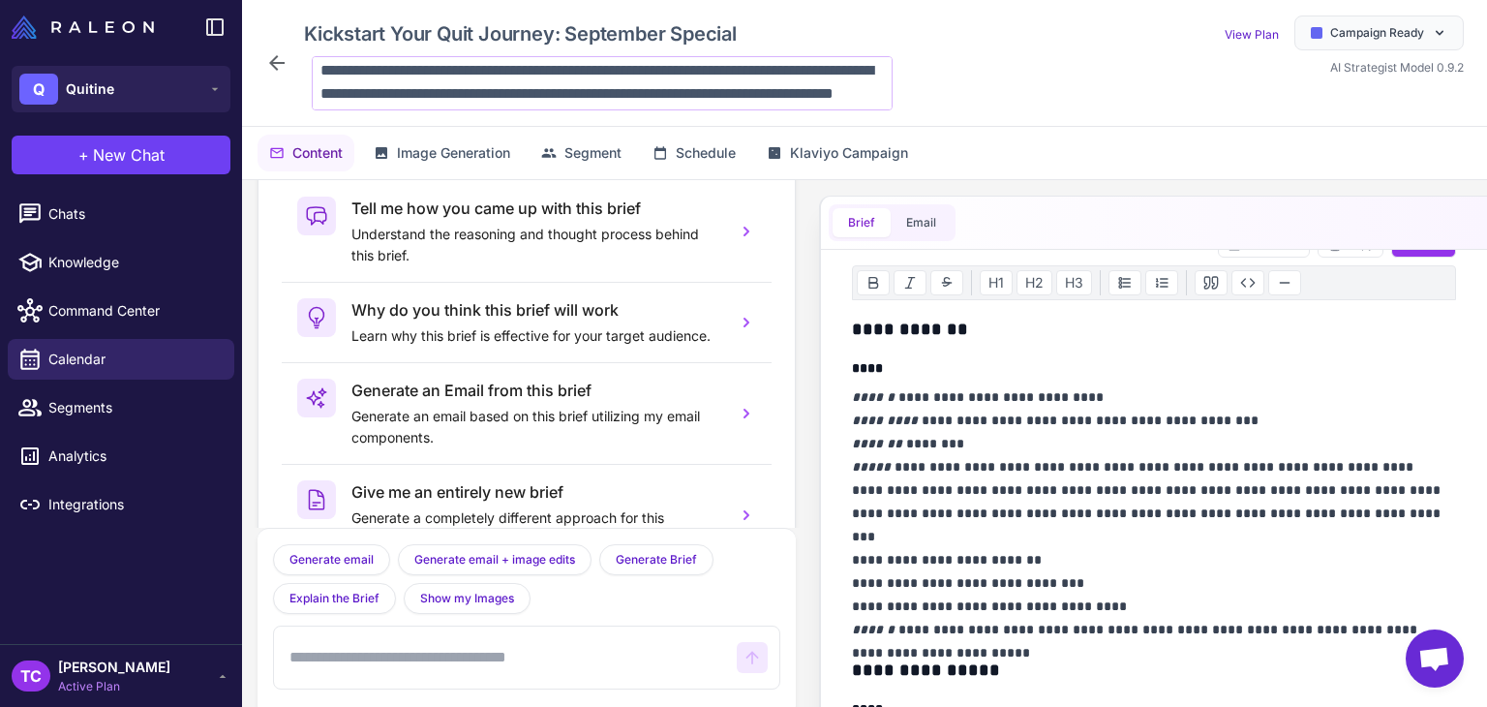
click at [642, 94] on textarea "**********" at bounding box center [602, 83] width 581 height 54
drag, startPoint x: 639, startPoint y: 94, endPoint x: 649, endPoint y: 69, distance: 27.3
click at [649, 69] on textarea "**********" at bounding box center [602, 83] width 581 height 54
click at [677, 68] on textarea "**********" at bounding box center [602, 83] width 581 height 54
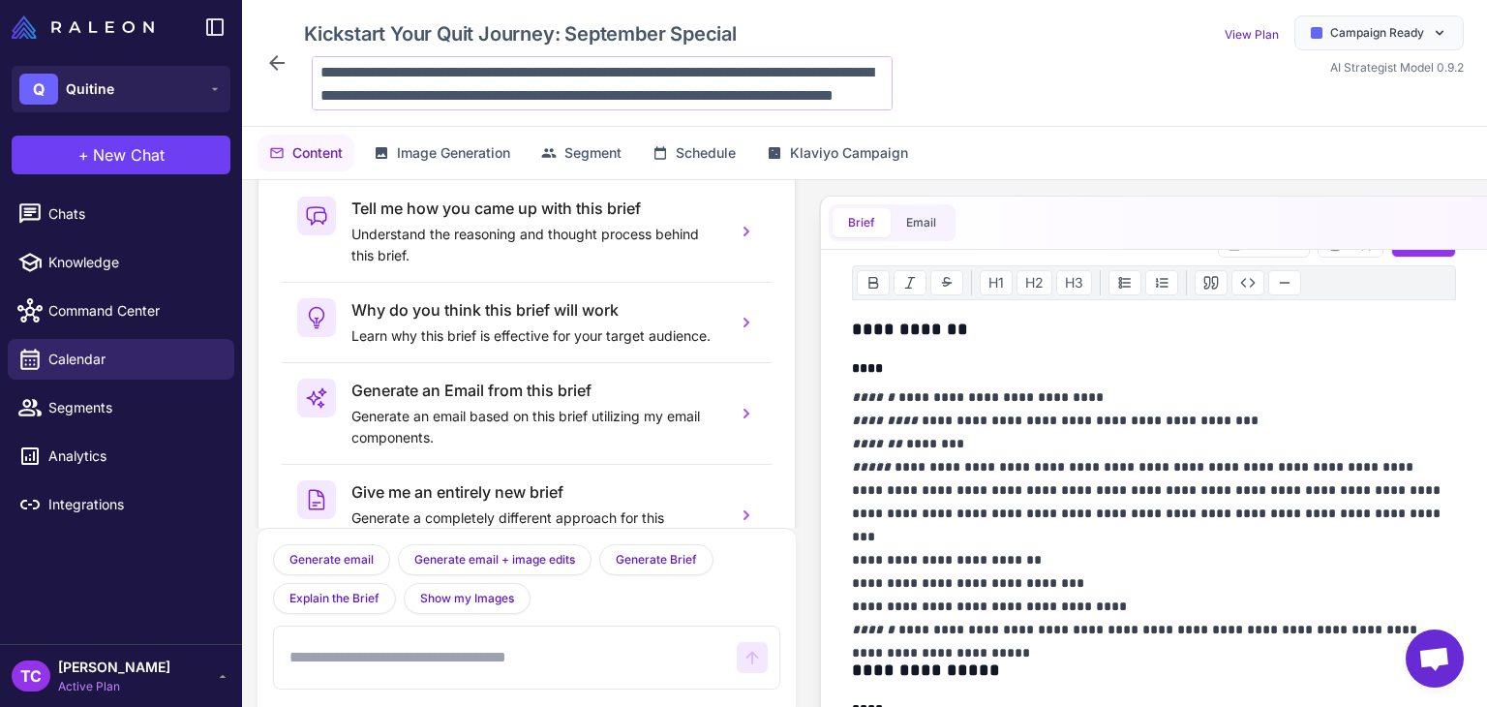
scroll to position [24, 0]
drag, startPoint x: 675, startPoint y: 68, endPoint x: 709, endPoint y: 132, distance: 72.8
click at [709, 132] on div "**********" at bounding box center [864, 353] width 1245 height 707
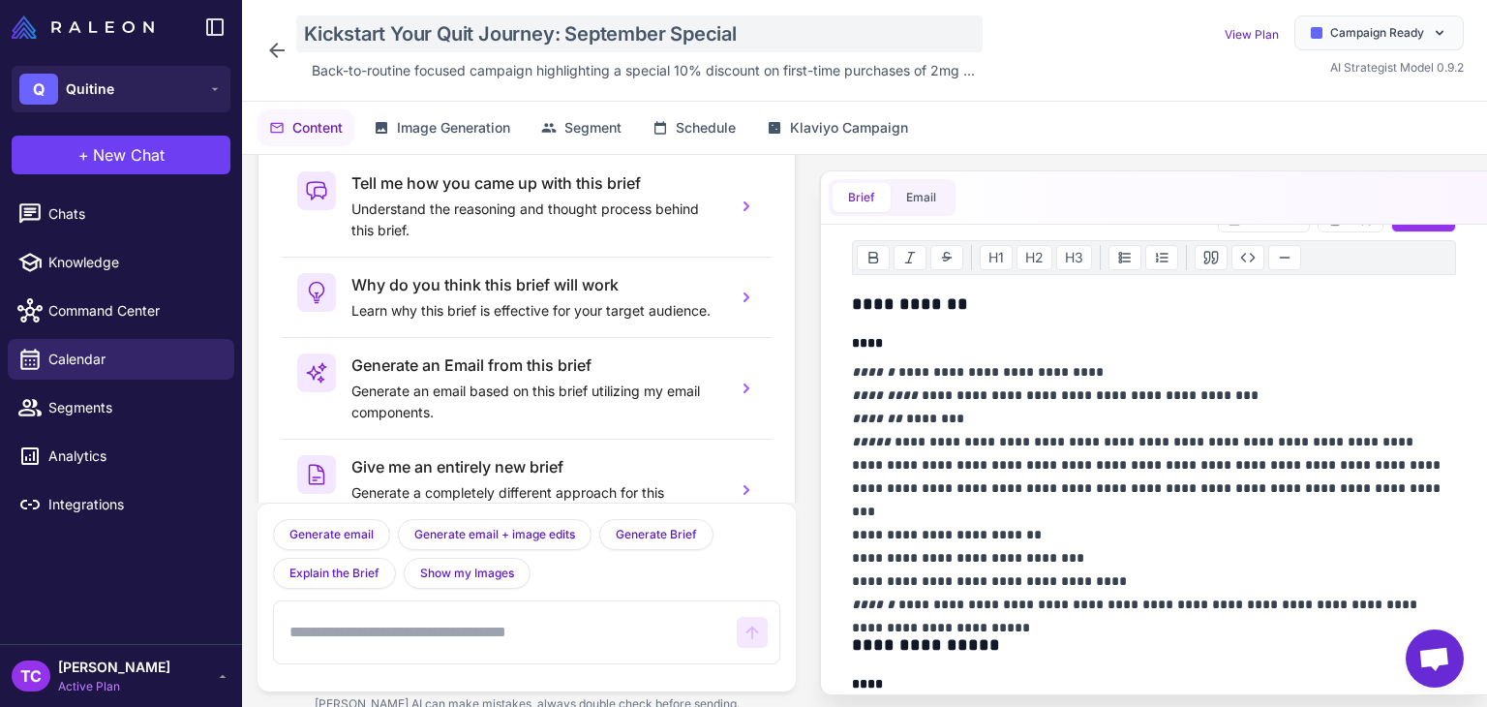
click at [356, 34] on div "Kickstart Your Quit Journey: September Special" at bounding box center [639, 33] width 686 height 37
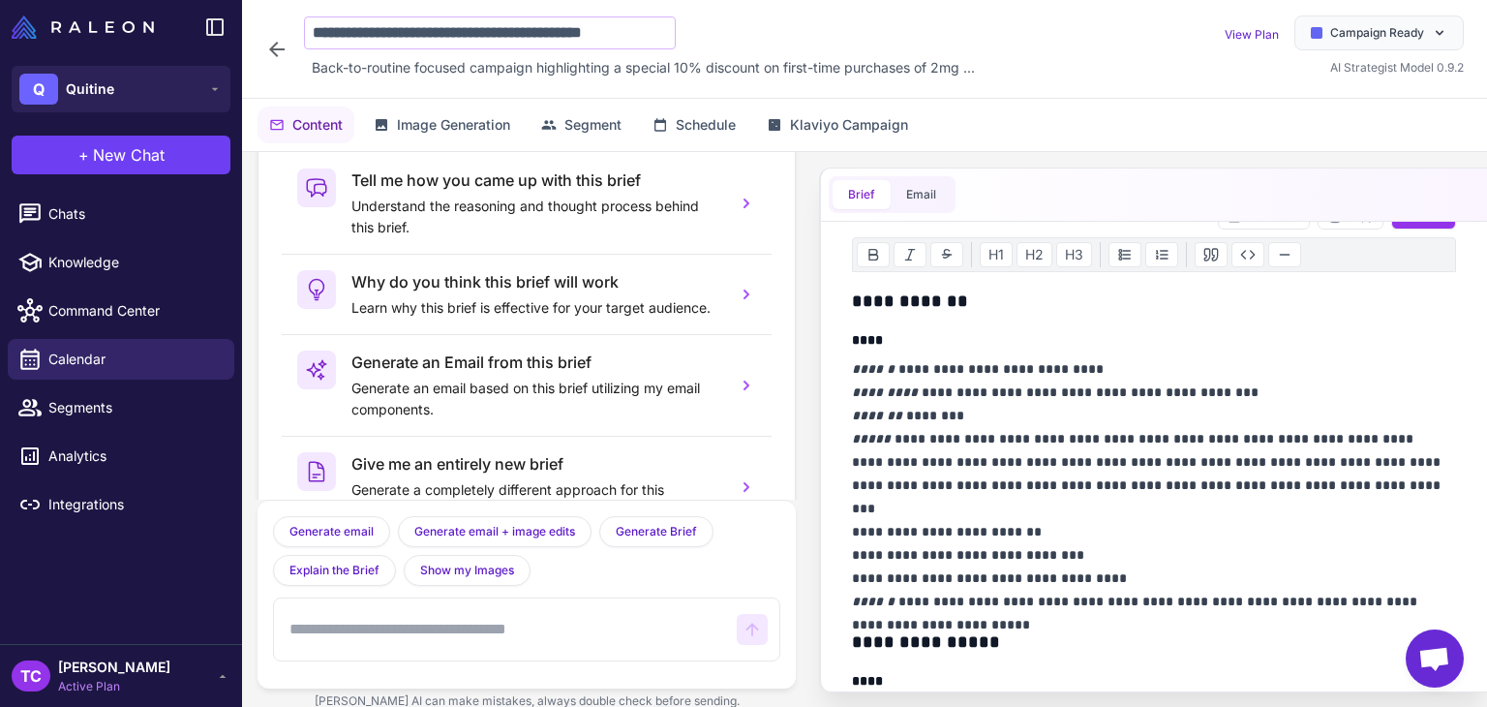
scroll to position [0, 2]
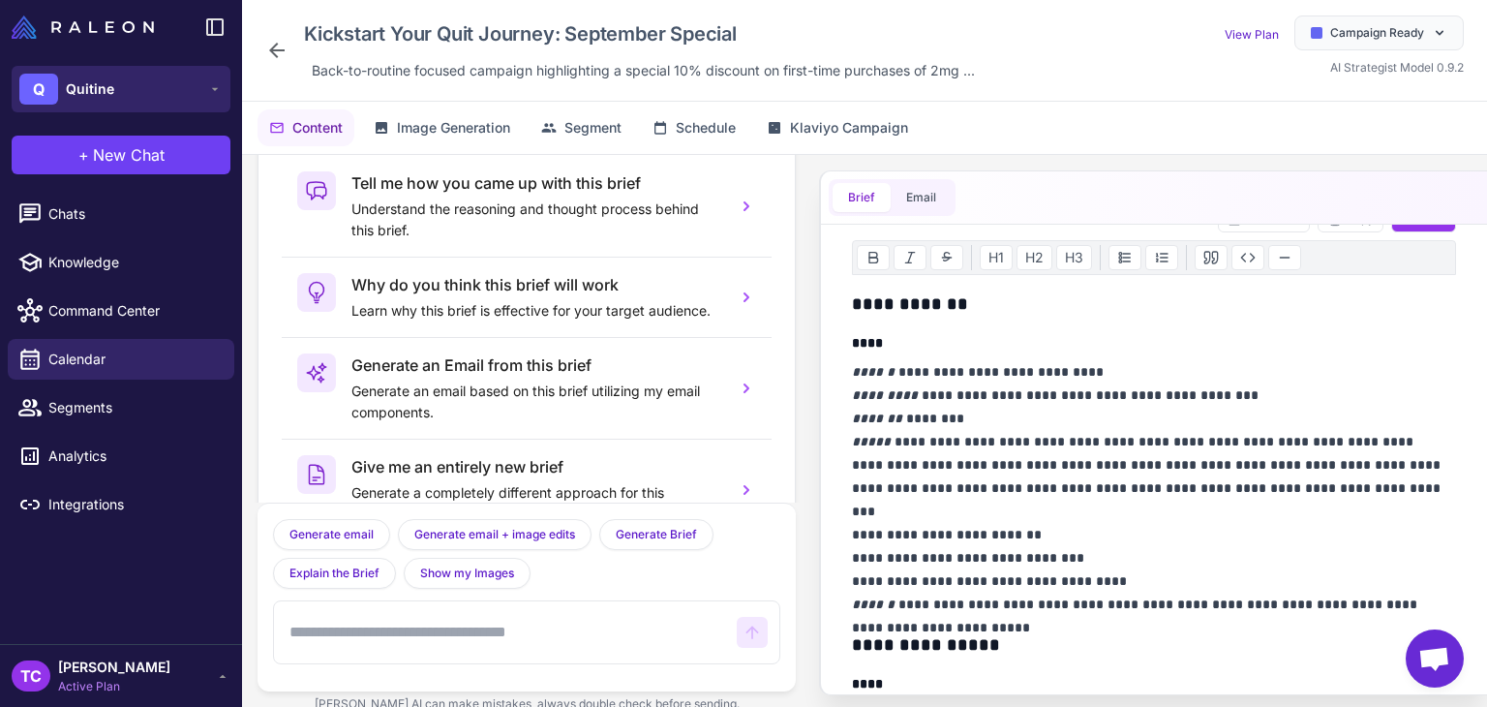
click at [93, 91] on span "Quitine" at bounding box center [90, 88] width 48 height 21
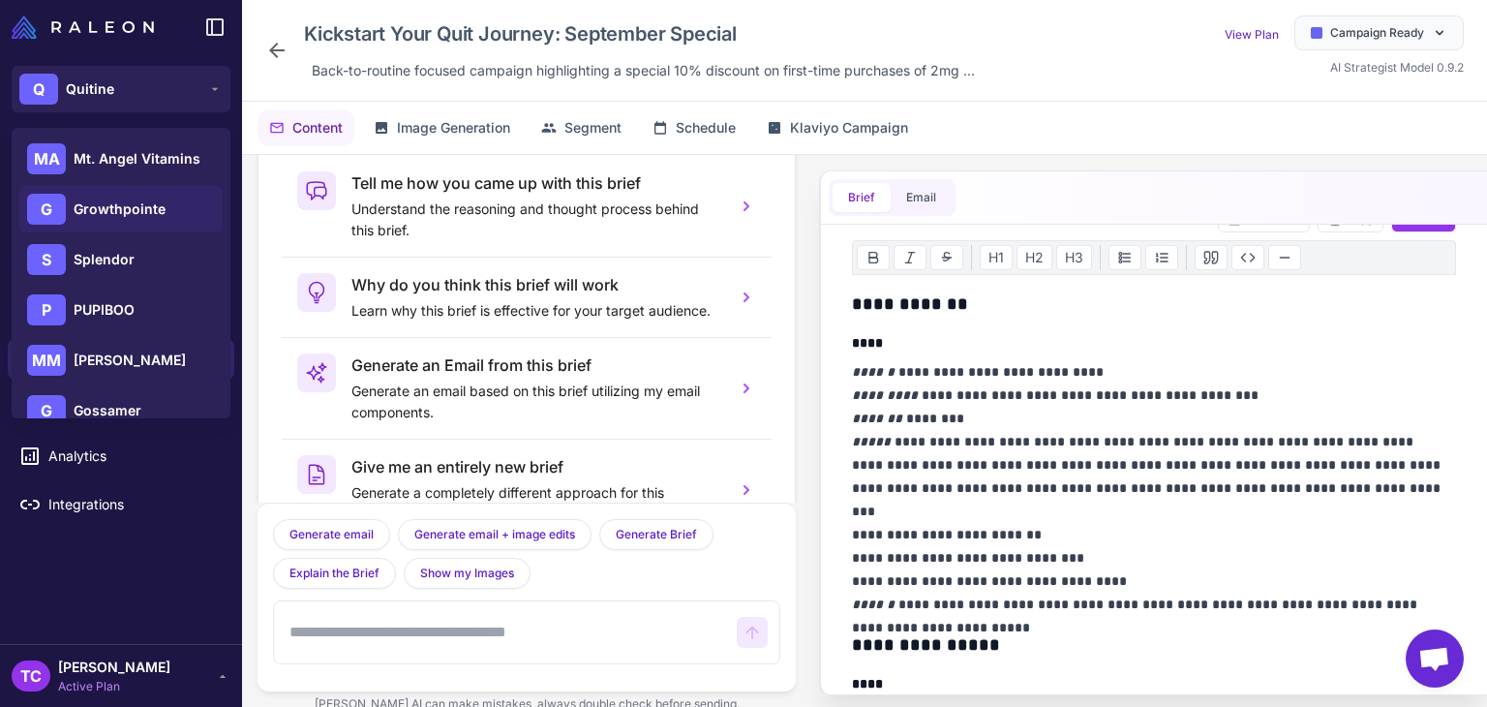
click at [122, 214] on span "Growthpointe" at bounding box center [120, 208] width 92 height 21
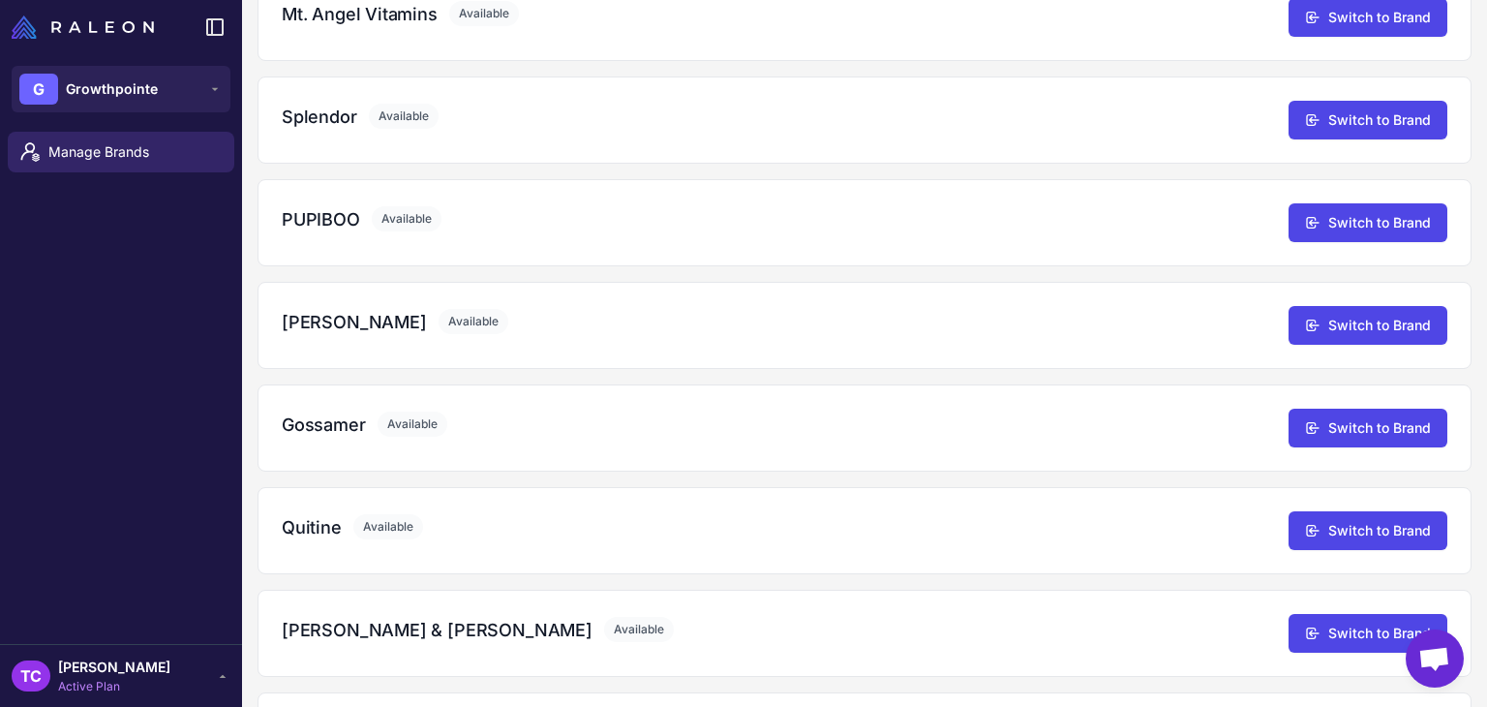
scroll to position [290, 0]
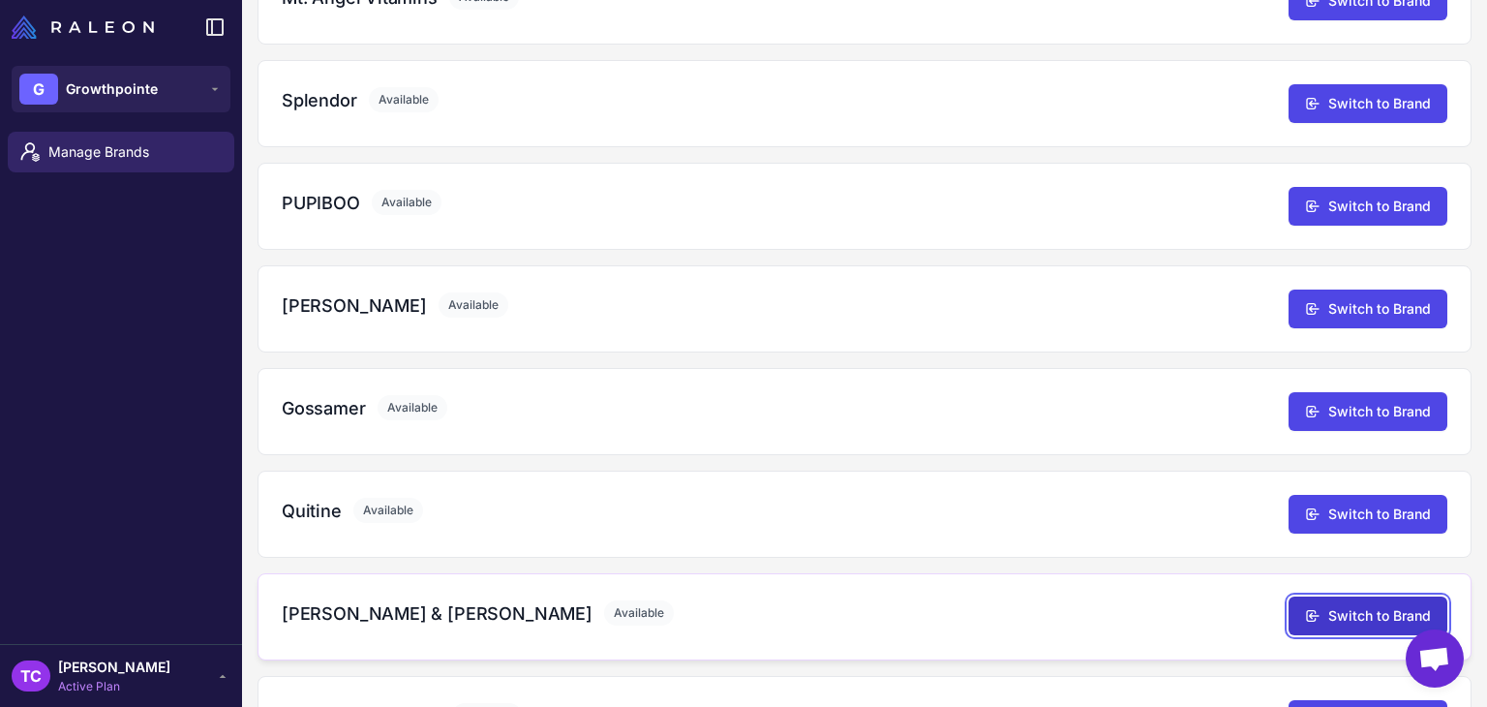
click at [1318, 617] on button "Switch to Brand" at bounding box center [1367, 615] width 159 height 39
